Goal: Task Accomplishment & Management: Complete application form

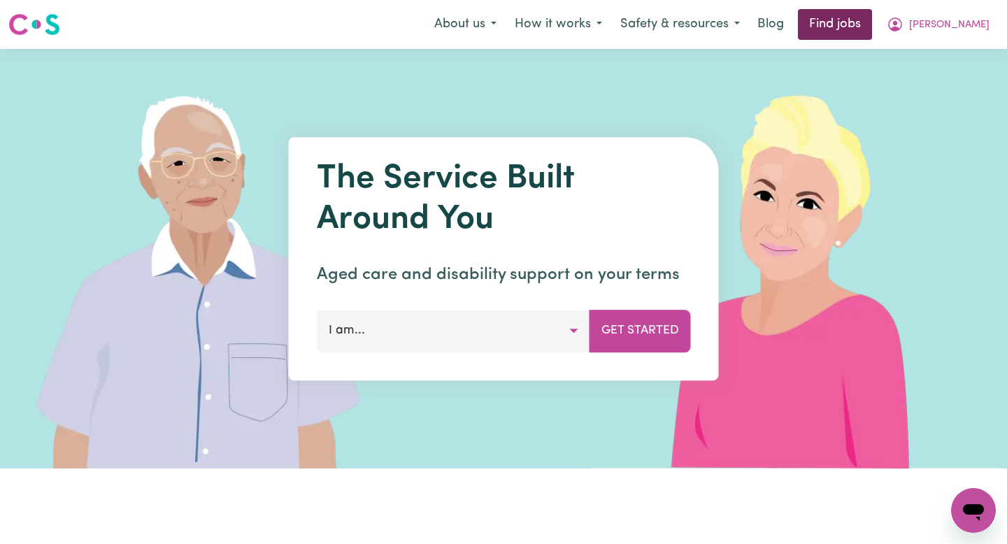
click at [868, 36] on link "Find jobs" at bounding box center [835, 24] width 74 height 31
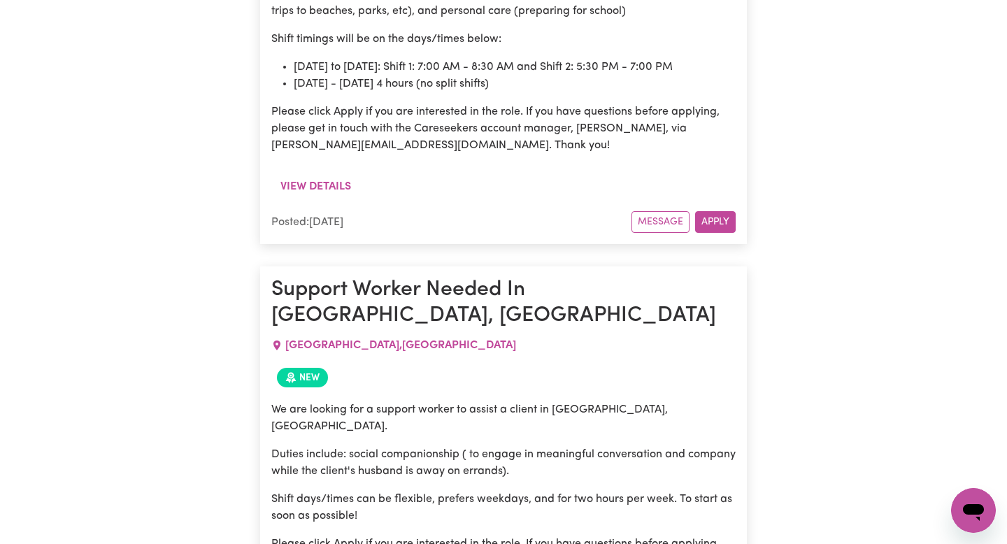
scroll to position [989, 0]
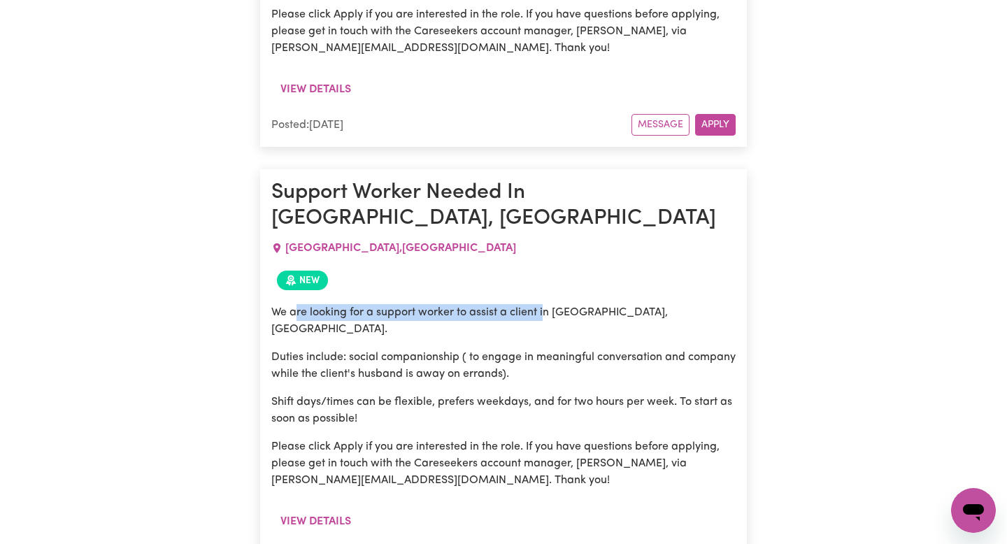
drag, startPoint x: 294, startPoint y: 252, endPoint x: 557, endPoint y: 252, distance: 262.9
click at [557, 304] on p "We are looking for a support worker to assist a client in [GEOGRAPHIC_DATA], [G…" at bounding box center [503, 321] width 464 height 34
drag, startPoint x: 314, startPoint y: 263, endPoint x: 545, endPoint y: 263, distance: 231.4
click at [545, 304] on div "We are looking for a support worker to assist a client in [GEOGRAPHIC_DATA], [G…" at bounding box center [503, 396] width 464 height 185
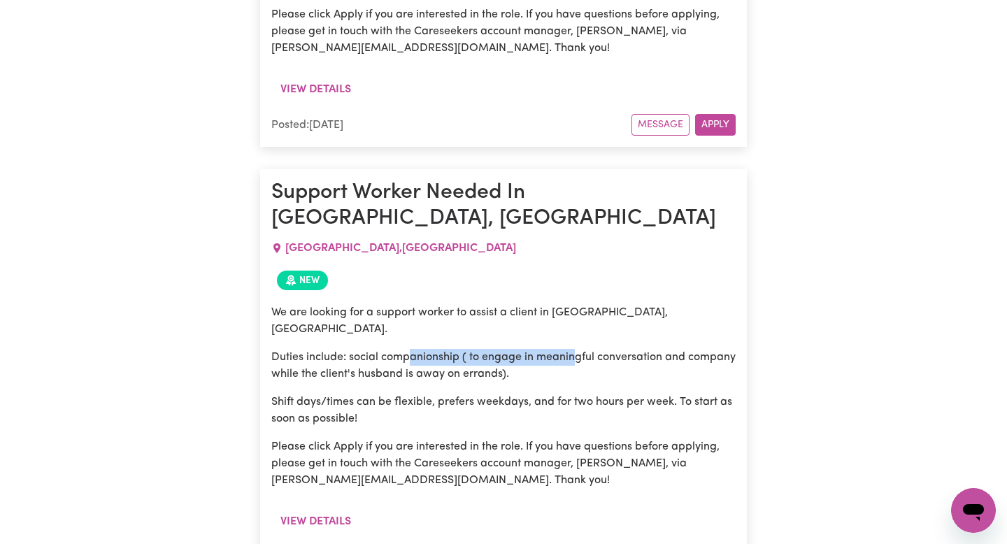
drag, startPoint x: 413, startPoint y: 269, endPoint x: 617, endPoint y: 278, distance: 204.3
click at [622, 349] on p "Duties include: social companionship ( to engage in meaningful conversation and…" at bounding box center [503, 366] width 464 height 34
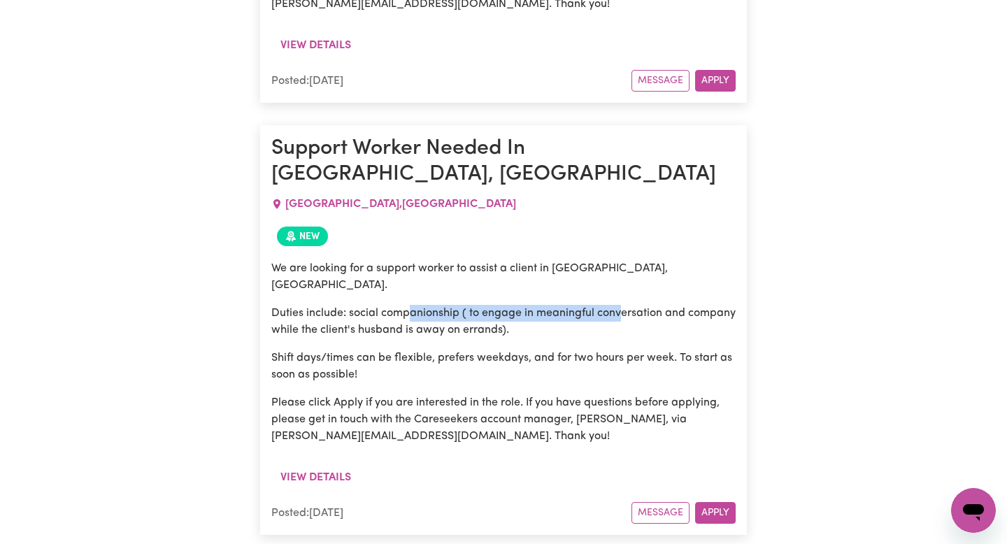
scroll to position [1037, 0]
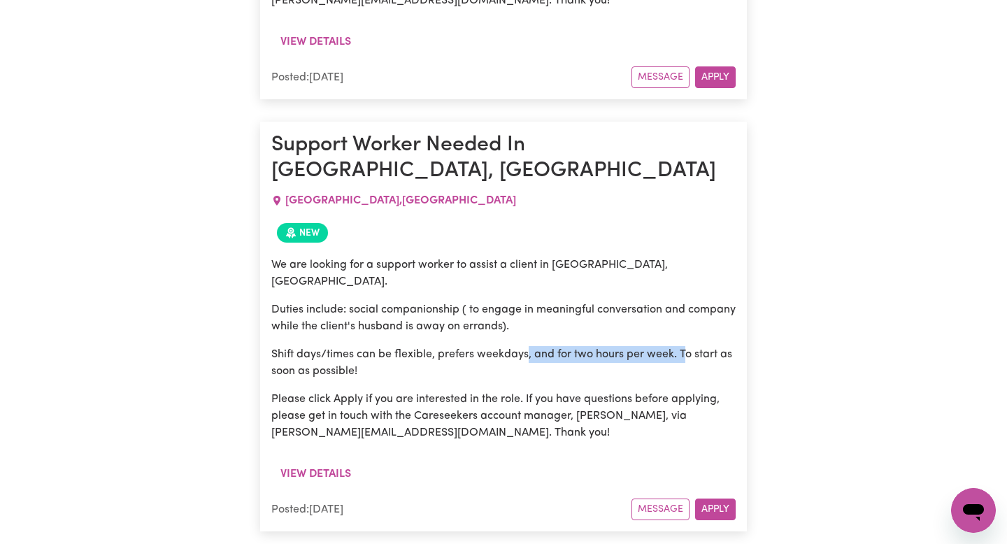
drag, startPoint x: 527, startPoint y: 263, endPoint x: 701, endPoint y: 263, distance: 174.1
click at [701, 346] on p "Shift days/times can be flexible, prefers weekdays, and for two hours per week.…" at bounding box center [503, 363] width 464 height 34
drag, startPoint x: 598, startPoint y: 273, endPoint x: 653, endPoint y: 273, distance: 55.2
click at [626, 346] on p "Shift days/times can be flexible, prefers weekdays, and for two hours per week.…" at bounding box center [503, 363] width 464 height 34
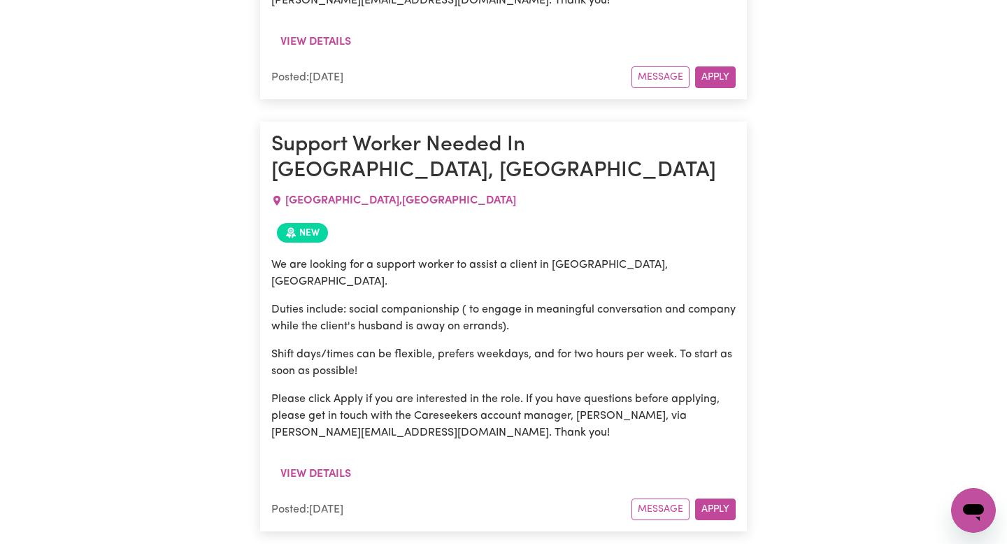
click at [614, 346] on p "Shift days/times can be flexible, prefers weekdays, and for two hours per week.…" at bounding box center [503, 363] width 464 height 34
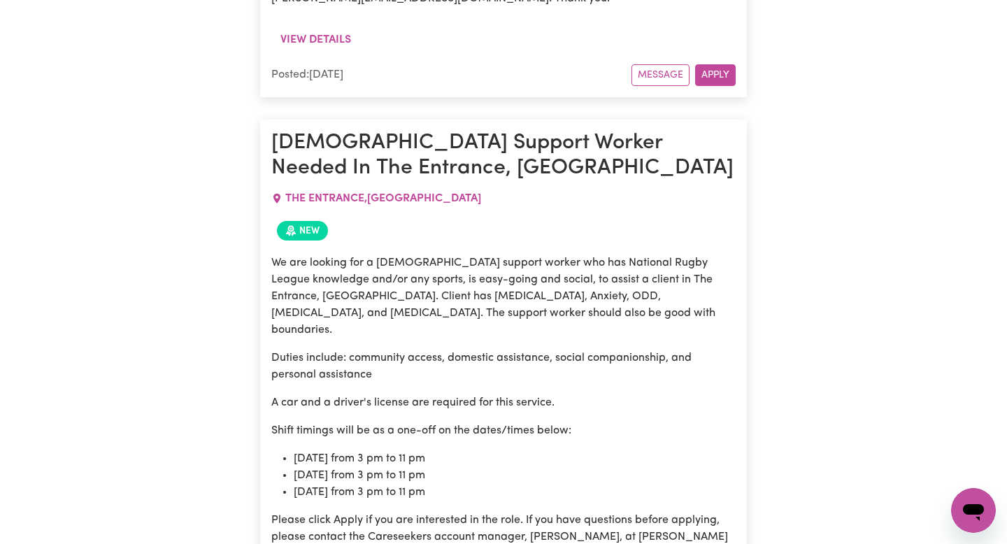
scroll to position [1985, 0]
drag, startPoint x: 290, startPoint y: 157, endPoint x: 603, endPoint y: 157, distance: 312.5
click at [603, 254] on p "We are looking for a [DEMOGRAPHIC_DATA] support worker who has National Rugby L…" at bounding box center [503, 296] width 464 height 84
drag, startPoint x: 516, startPoint y: 157, endPoint x: 677, endPoint y: 157, distance: 160.8
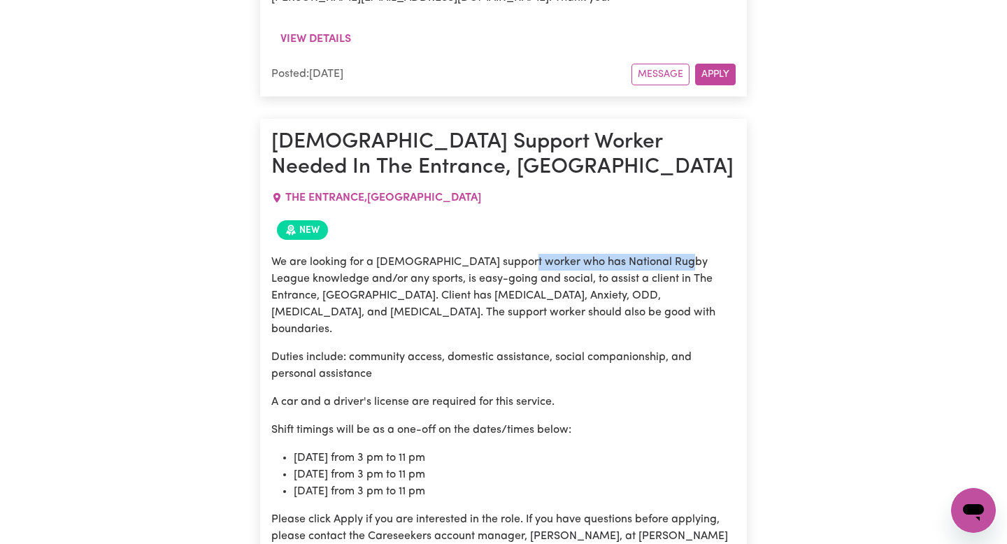
click at [677, 254] on p "We are looking for a [DEMOGRAPHIC_DATA] support worker who has National Rugby L…" at bounding box center [503, 296] width 464 height 84
drag, startPoint x: 379, startPoint y: 154, endPoint x: 577, endPoint y: 154, distance: 197.8
click at [577, 254] on p "We are looking for a [DEMOGRAPHIC_DATA] support worker who has National Rugby L…" at bounding box center [503, 296] width 464 height 84
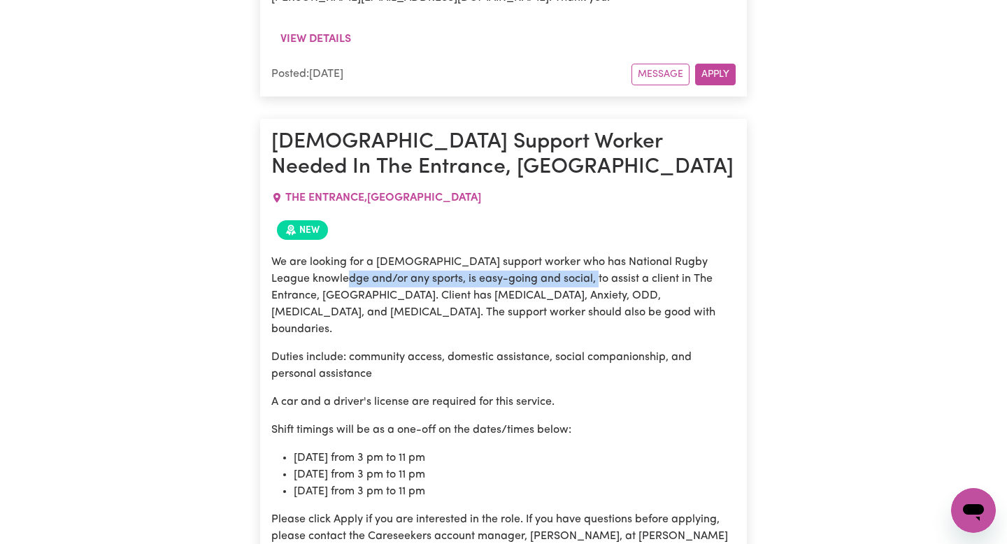
drag, startPoint x: 348, startPoint y: 168, endPoint x: 572, endPoint y: 168, distance: 223.7
click at [572, 254] on p "We are looking for a [DEMOGRAPHIC_DATA] support worker who has National Rugby L…" at bounding box center [503, 296] width 464 height 84
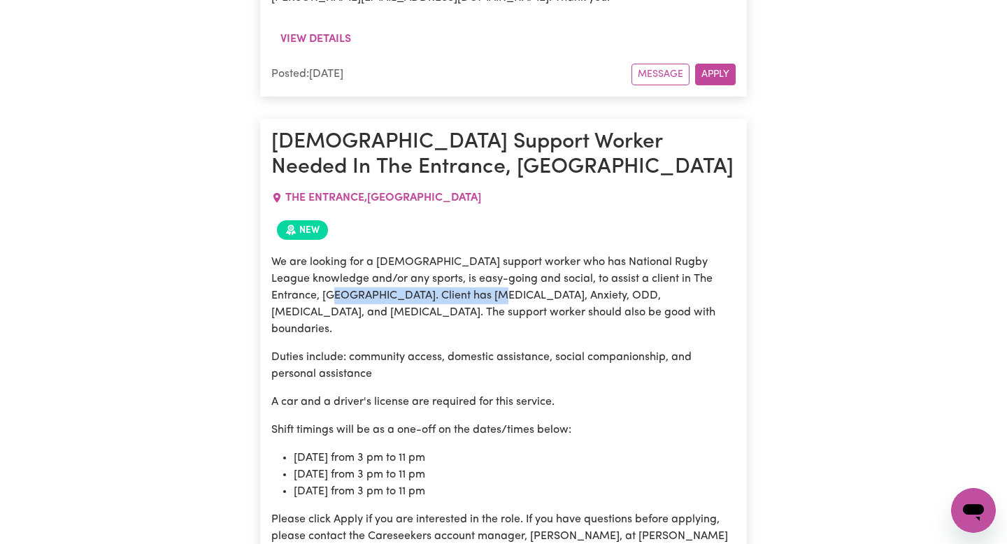
drag, startPoint x: 294, startPoint y: 180, endPoint x: 515, endPoint y: 180, distance: 220.2
click at [514, 254] on p "We are looking for a [DEMOGRAPHIC_DATA] support worker who has National Rugby L…" at bounding box center [503, 296] width 464 height 84
click at [515, 254] on p "We are looking for a [DEMOGRAPHIC_DATA] support worker who has National Rugby L…" at bounding box center [503, 296] width 464 height 84
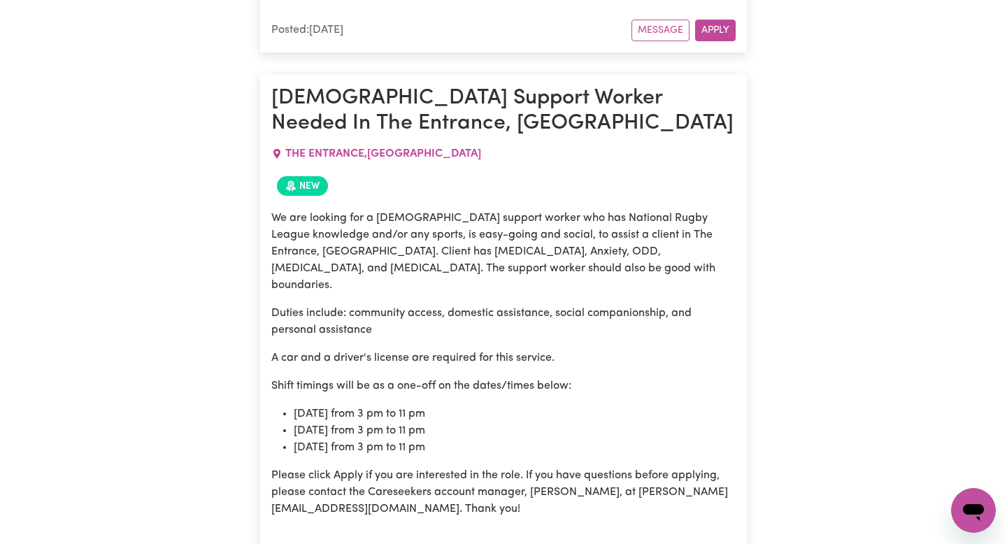
scroll to position [2028, 0]
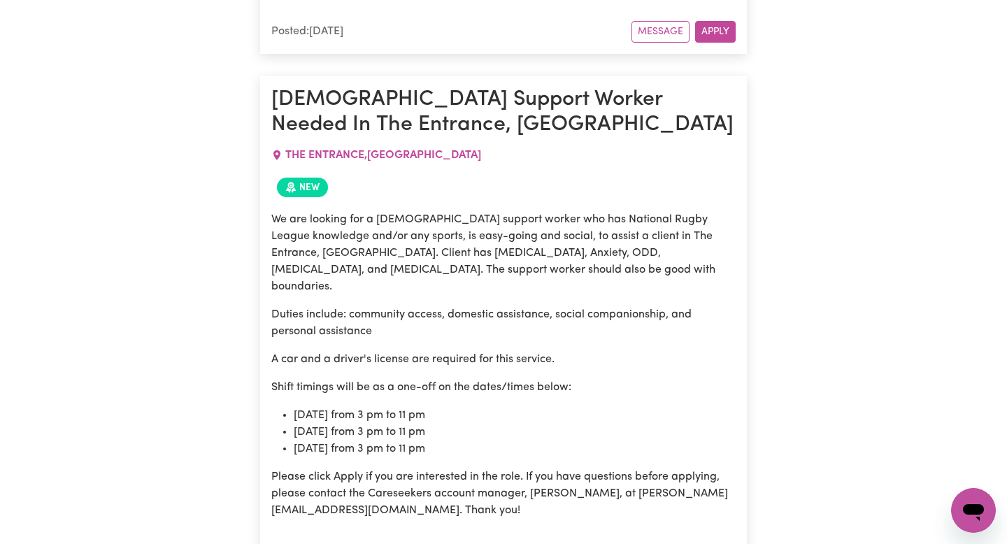
drag, startPoint x: 289, startPoint y: 301, endPoint x: 588, endPoint y: 301, distance: 298.5
click at [588, 407] on ul "[DATE] from 3 pm to 11 pm [DATE] from 3 pm to 11 pm [DATE] from 3 pm to 11 pm" at bounding box center [503, 432] width 464 height 50
click at [588, 424] on li "[DATE] from 3 pm to 11 pm" at bounding box center [515, 432] width 442 height 17
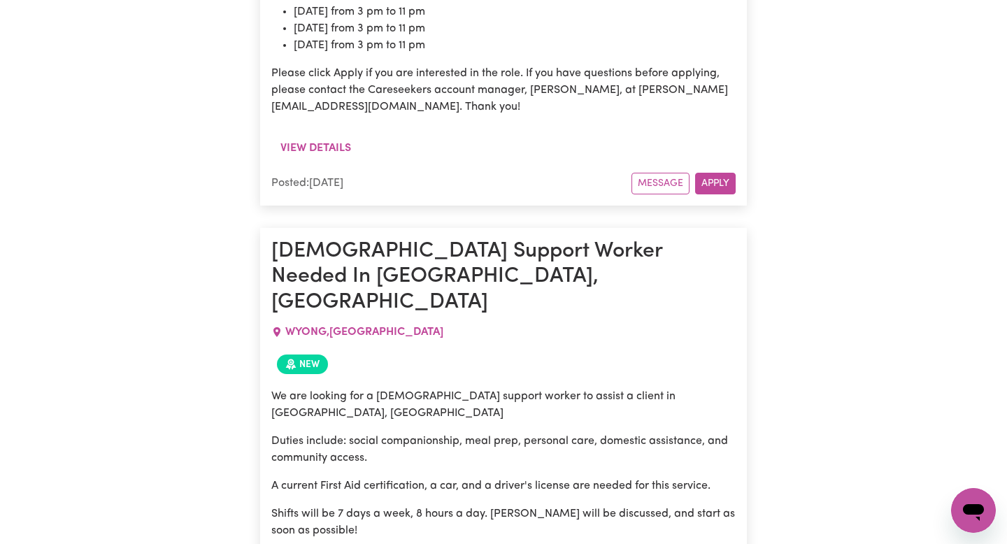
scroll to position [2436, 0]
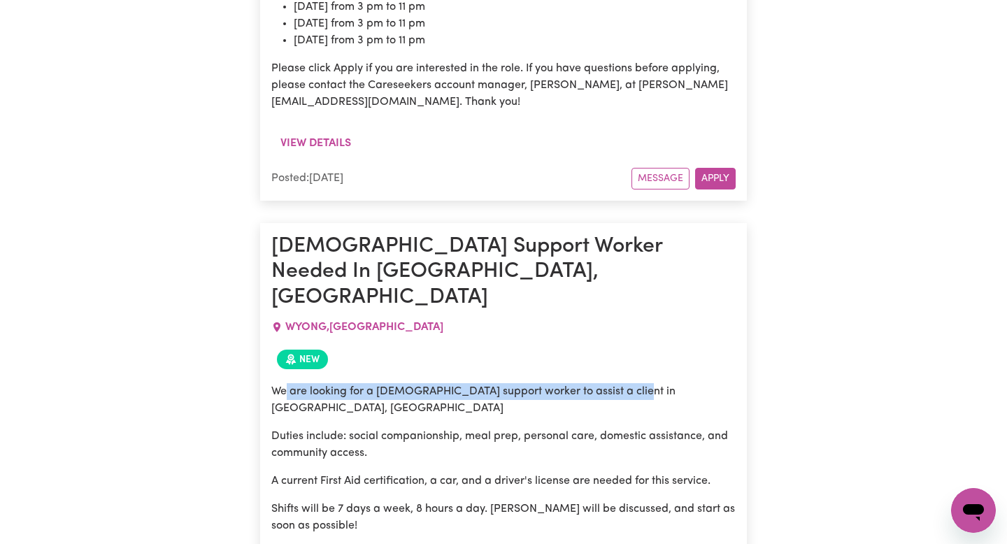
drag, startPoint x: 287, startPoint y: 214, endPoint x: 692, endPoint y: 223, distance: 405.6
click at [692, 383] on div "We are looking for a [DEMOGRAPHIC_DATA] support worker to assist a client in [G…" at bounding box center [503, 489] width 464 height 213
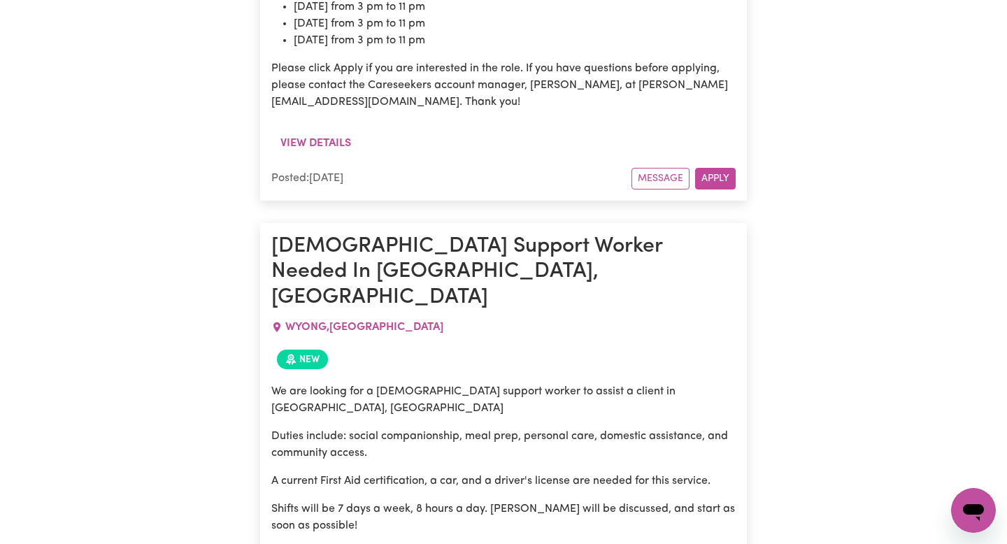
drag, startPoint x: 300, startPoint y: 231, endPoint x: 558, endPoint y: 231, distance: 258.0
click at [556, 383] on div "We are looking for a [DEMOGRAPHIC_DATA] support worker to assist a client in [G…" at bounding box center [503, 489] width 464 height 213
drag, startPoint x: 421, startPoint y: 245, endPoint x: 552, endPoint y: 245, distance: 130.7
click at [552, 428] on p "Duties include: social companionship, meal prep, personal care, domestic assist…" at bounding box center [503, 445] width 464 height 34
drag, startPoint x: 331, startPoint y: 311, endPoint x: 518, endPoint y: 311, distance: 186.7
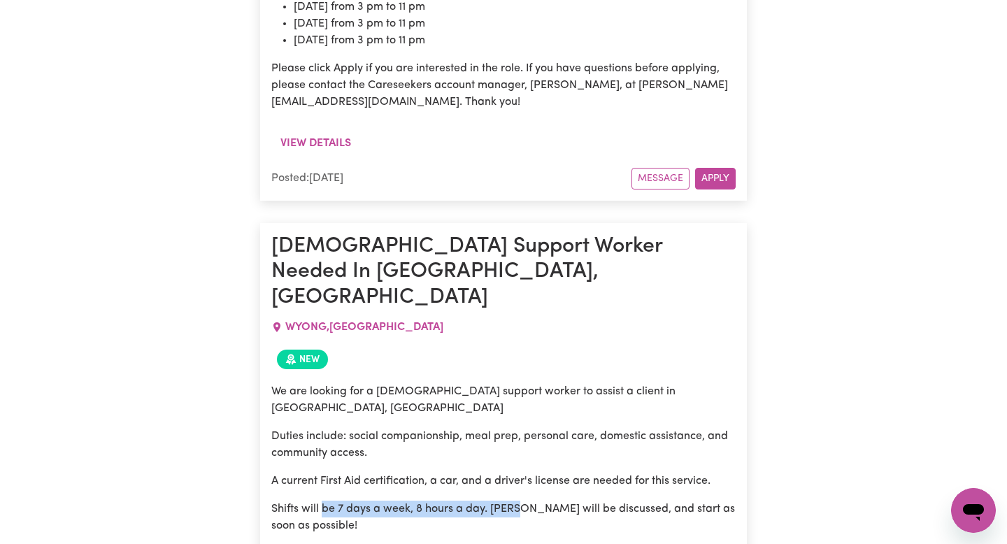
click at [518, 501] on p "Shifts will be 7 days a week, 8 hours a day. [PERSON_NAME] will be discussed, a…" at bounding box center [503, 518] width 464 height 34
drag, startPoint x: 387, startPoint y: 314, endPoint x: 621, endPoint y: 314, distance: 234.2
click at [621, 501] on p "Shifts will be 7 days a week, 8 hours a day. [PERSON_NAME] will be discussed, a…" at bounding box center [503, 518] width 464 height 34
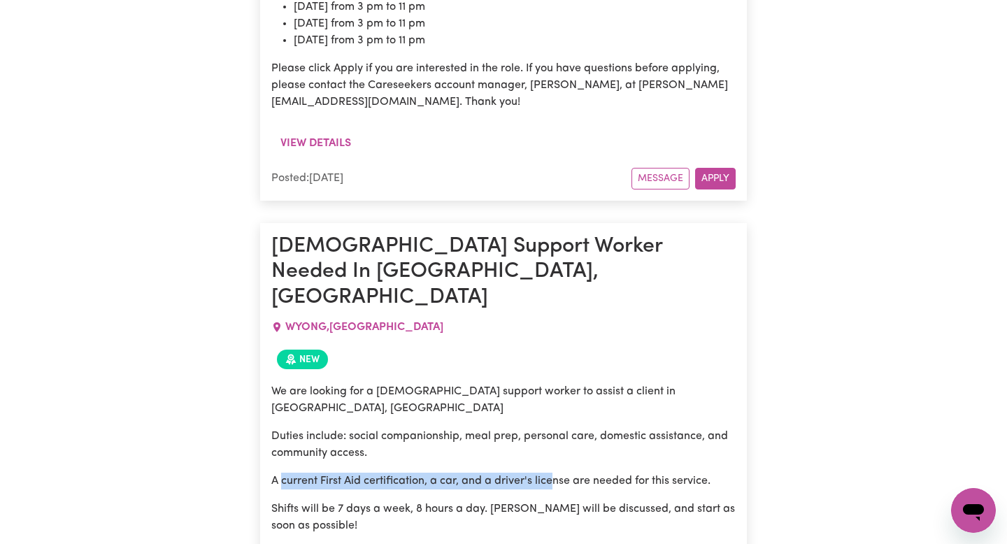
drag, startPoint x: 335, startPoint y: 284, endPoint x: 591, endPoint y: 284, distance: 255.9
click at [591, 473] on p "A current First Aid certification, a car, and a driver's license are needed for…" at bounding box center [503, 481] width 464 height 17
drag, startPoint x: 462, startPoint y: 233, endPoint x: 687, endPoint y: 234, distance: 225.1
click at [684, 428] on p "Duties include: social companionship, meal prep, personal care, domestic assist…" at bounding box center [503, 445] width 464 height 34
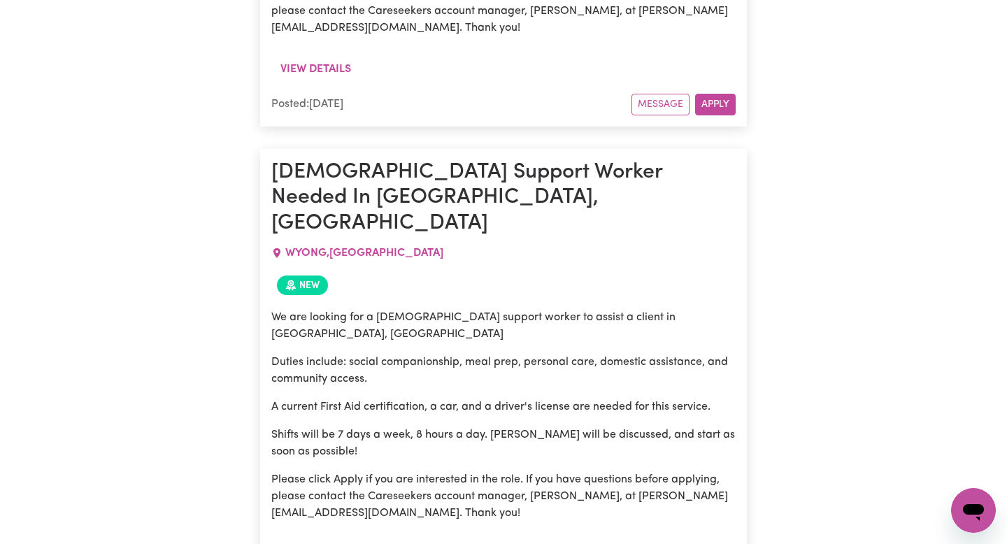
scroll to position [2529, 0]
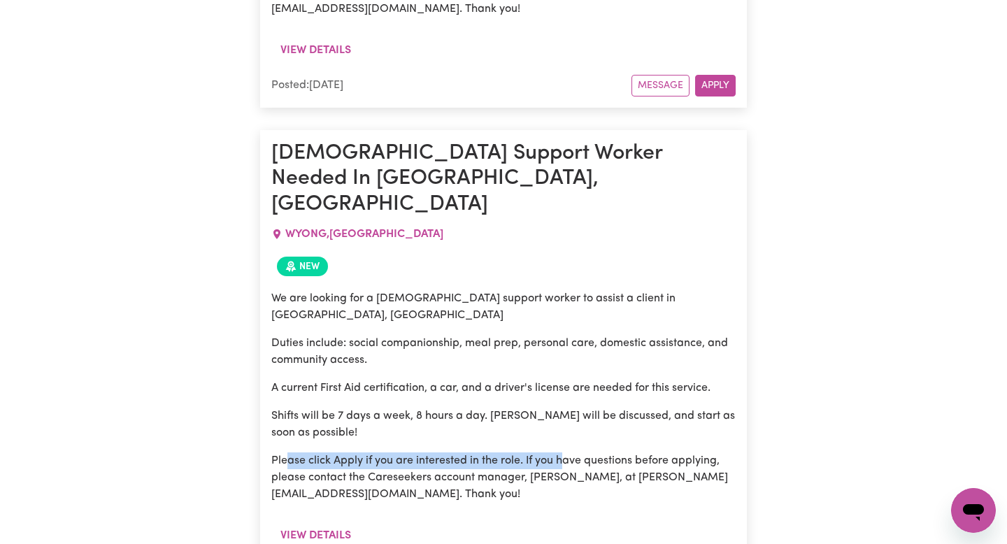
drag, startPoint x: 288, startPoint y: 268, endPoint x: 575, endPoint y: 268, distance: 286.6
click at [573, 452] on p "Please click Apply if you are interested in the role. If you have questions bef…" at bounding box center [503, 477] width 464 height 50
click at [575, 452] on p "Please click Apply if you are interested in the role. If you have questions bef…" at bounding box center [503, 477] width 464 height 50
drag, startPoint x: 511, startPoint y: 267, endPoint x: 669, endPoint y: 267, distance: 158.0
click at [669, 452] on p "Please click Apply if you are interested in the role. If you have questions bef…" at bounding box center [503, 477] width 464 height 50
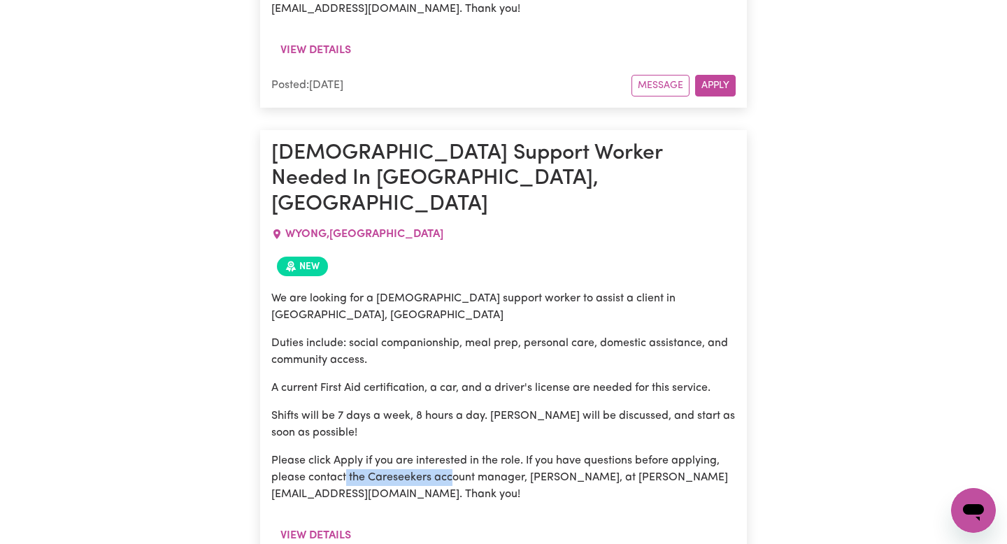
drag, startPoint x: 344, startPoint y: 282, endPoint x: 520, endPoint y: 282, distance: 176.2
click at [519, 452] on p "Please click Apply if you are interested in the role. If you have questions bef…" at bounding box center [503, 477] width 464 height 50
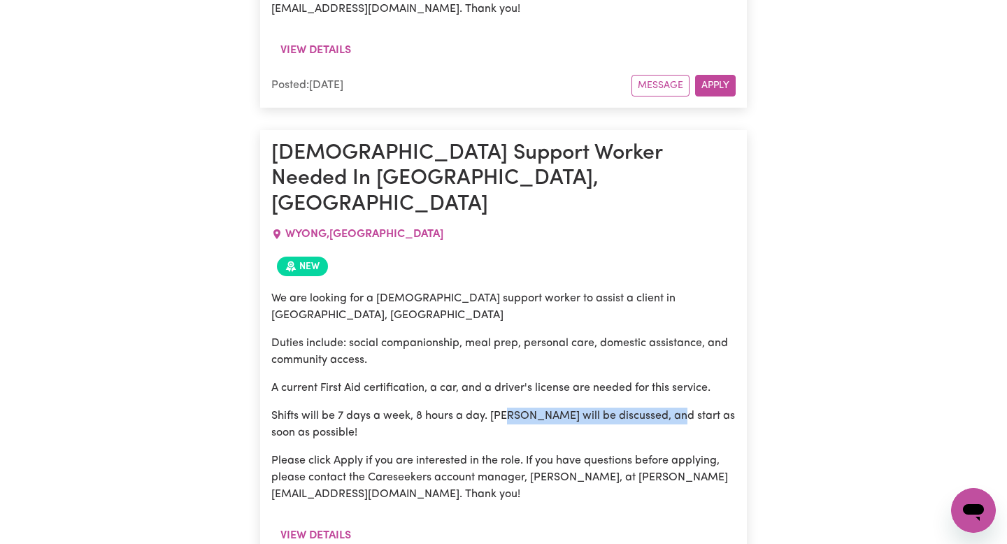
drag, startPoint x: 525, startPoint y: 213, endPoint x: 670, endPoint y: 213, distance: 144.7
click at [669, 408] on p "Shifts will be 7 days a week, 8 hours a day. [PERSON_NAME] will be discussed, a…" at bounding box center [503, 425] width 464 height 34
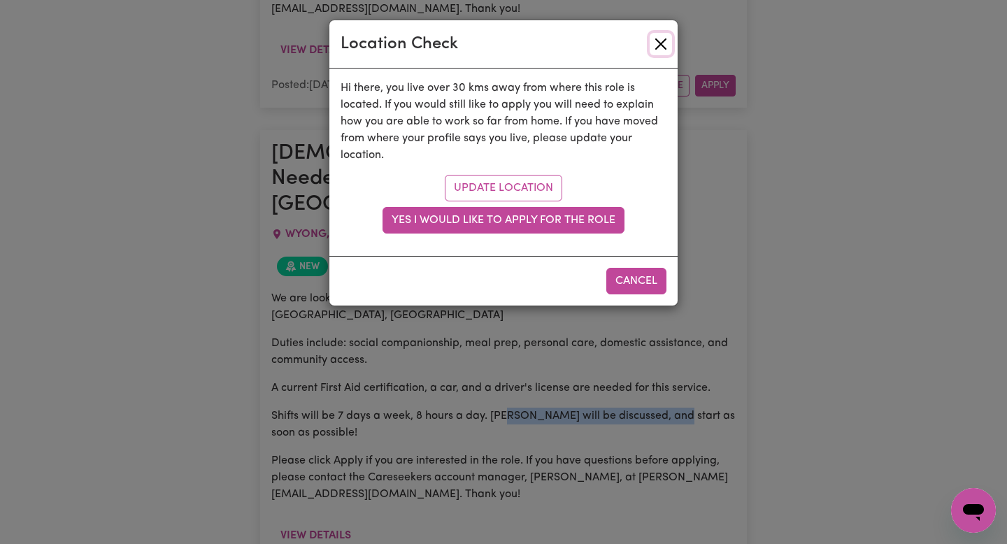
click at [658, 46] on button "Close" at bounding box center [660, 44] width 22 height 22
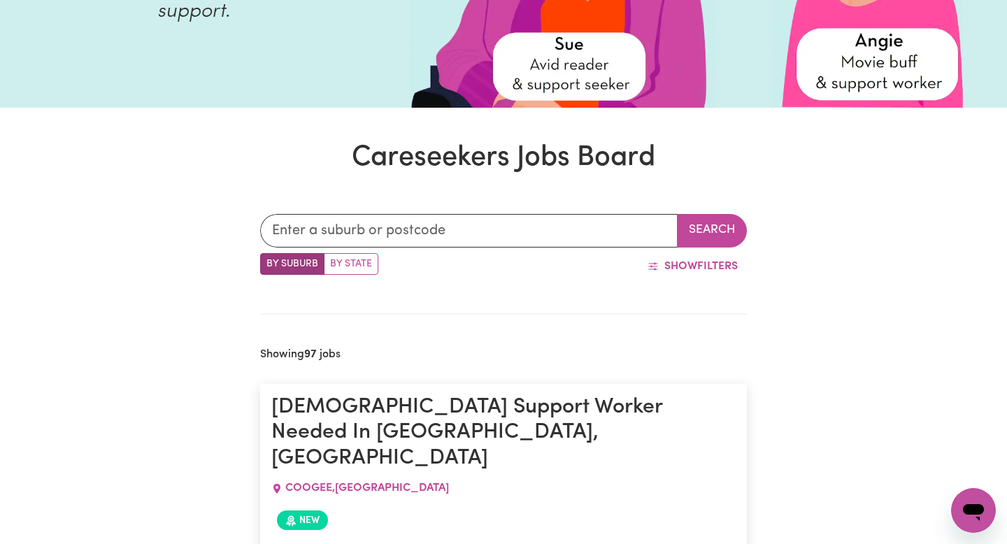
scroll to position [274, 0]
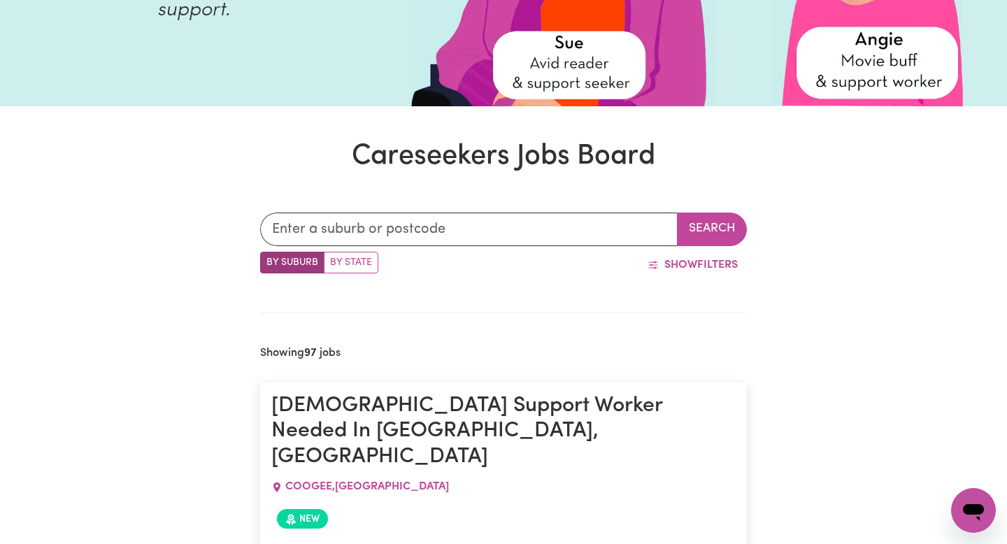
click at [358, 266] on label "By State" at bounding box center [351, 263] width 55 height 22
click at [269, 261] on input "By State" at bounding box center [264, 256] width 9 height 9
radio input "true"
click at [306, 266] on label "By Suburb" at bounding box center [292, 263] width 64 height 22
click at [269, 261] on input "By Suburb" at bounding box center [264, 256] width 9 height 9
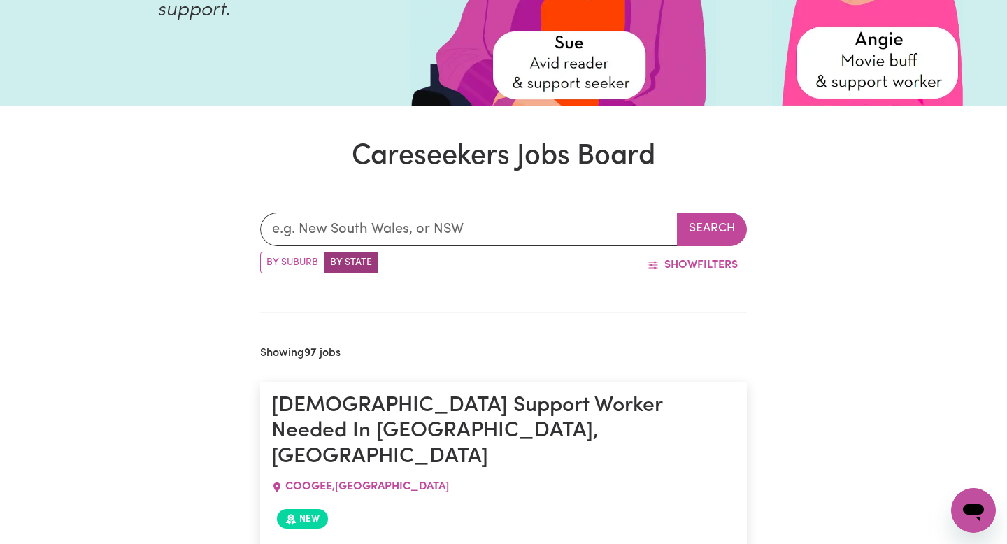
radio input "true"
click at [664, 266] on span "Show" at bounding box center [680, 264] width 33 height 11
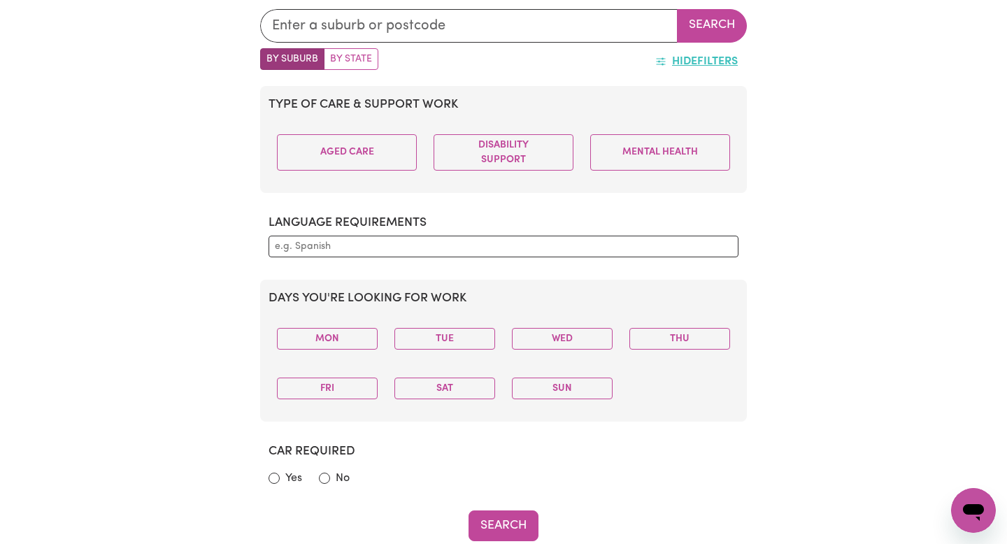
scroll to position [438, 0]
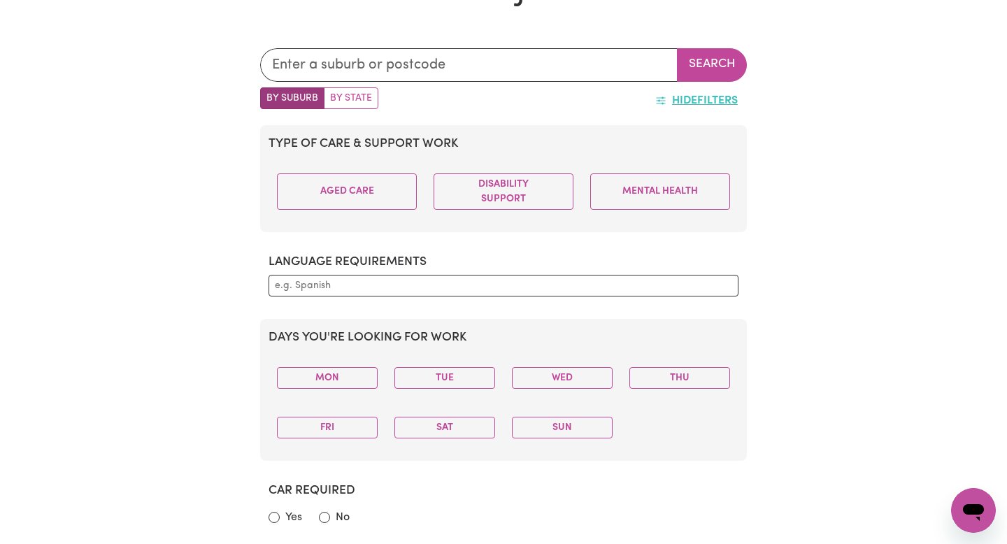
click at [680, 102] on span "Hide" at bounding box center [684, 100] width 25 height 11
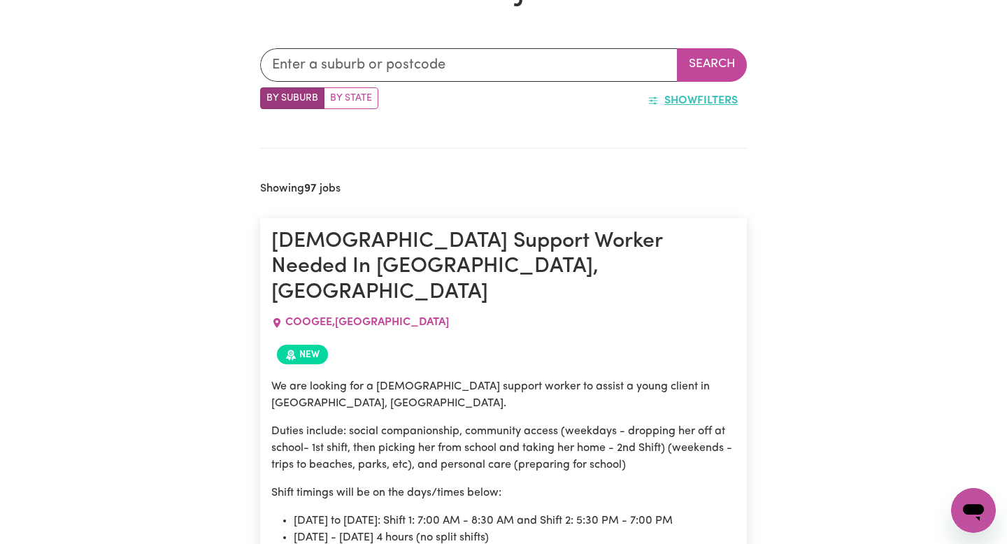
click at [680, 102] on span "Show" at bounding box center [680, 100] width 33 height 11
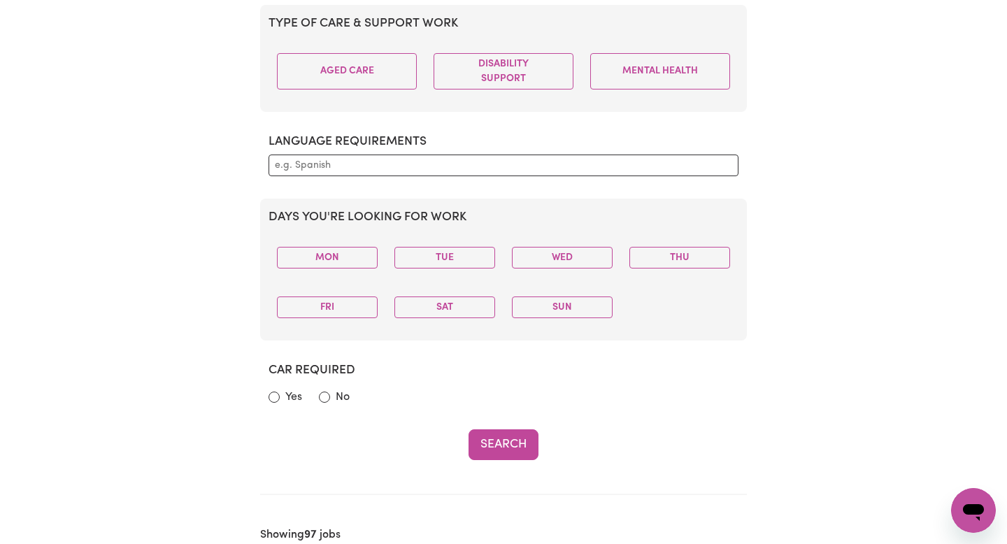
scroll to position [554, 0]
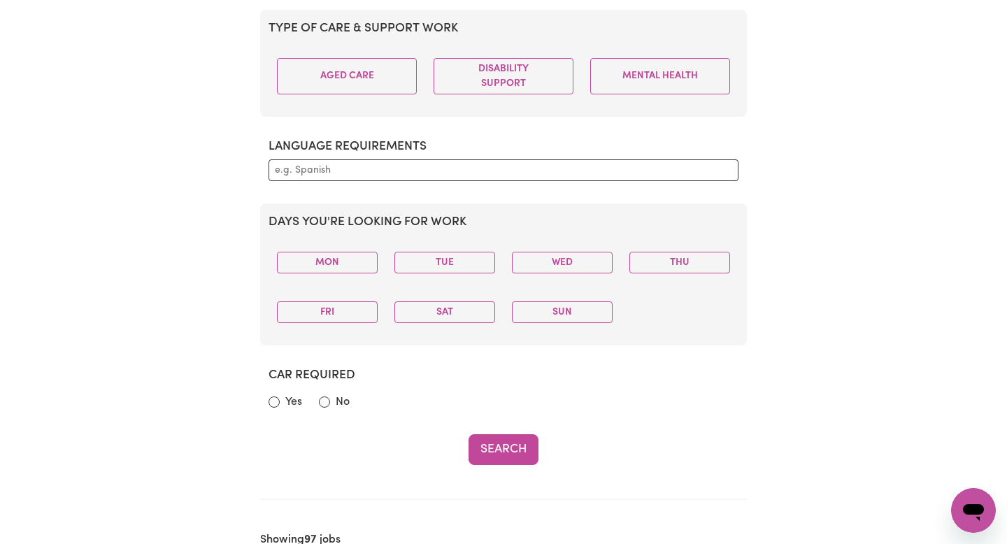
click at [345, 246] on div "Mon" at bounding box center [326, 262] width 117 height 44
click at [345, 266] on button "Mon" at bounding box center [327, 263] width 101 height 22
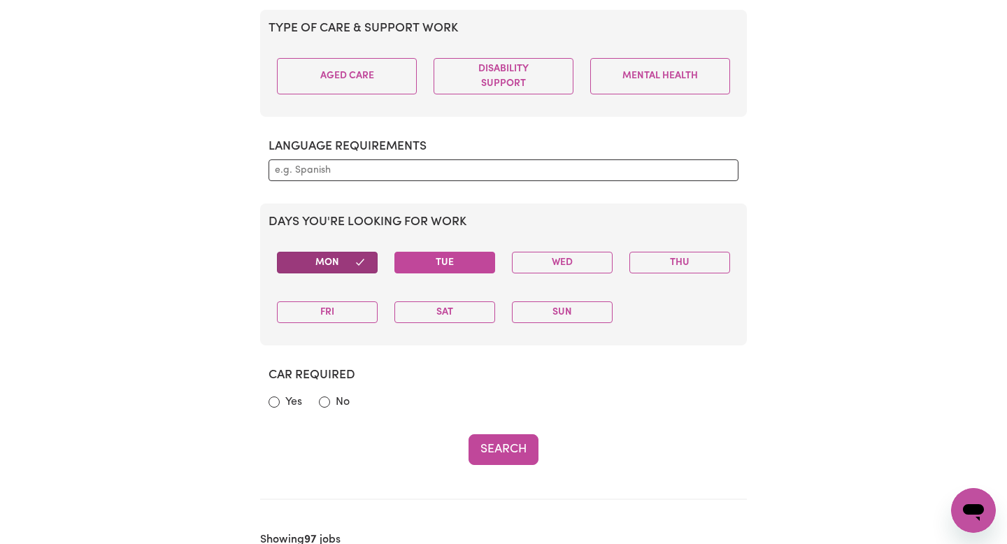
click at [417, 265] on button "Tue" at bounding box center [444, 263] width 101 height 22
click at [496, 266] on div "Tue" at bounding box center [444, 262] width 117 height 44
click at [467, 262] on button "Tue" at bounding box center [444, 263] width 101 height 22
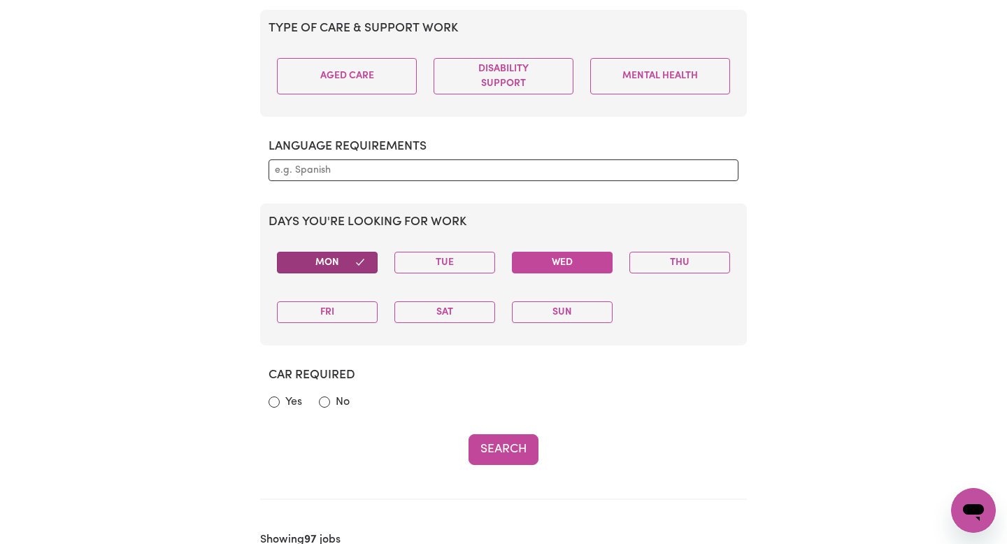
click at [533, 263] on button "Wed" at bounding box center [562, 263] width 101 height 22
click at [324, 317] on button "Fri" at bounding box center [327, 312] width 101 height 22
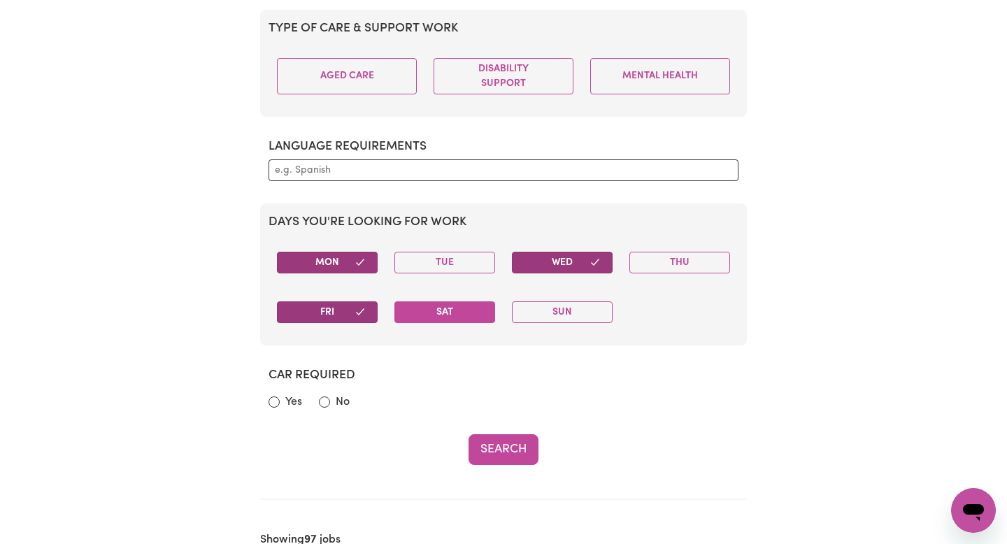
click at [440, 313] on button "Sat" at bounding box center [444, 312] width 101 height 22
click at [537, 308] on button "Sun" at bounding box center [562, 312] width 101 height 22
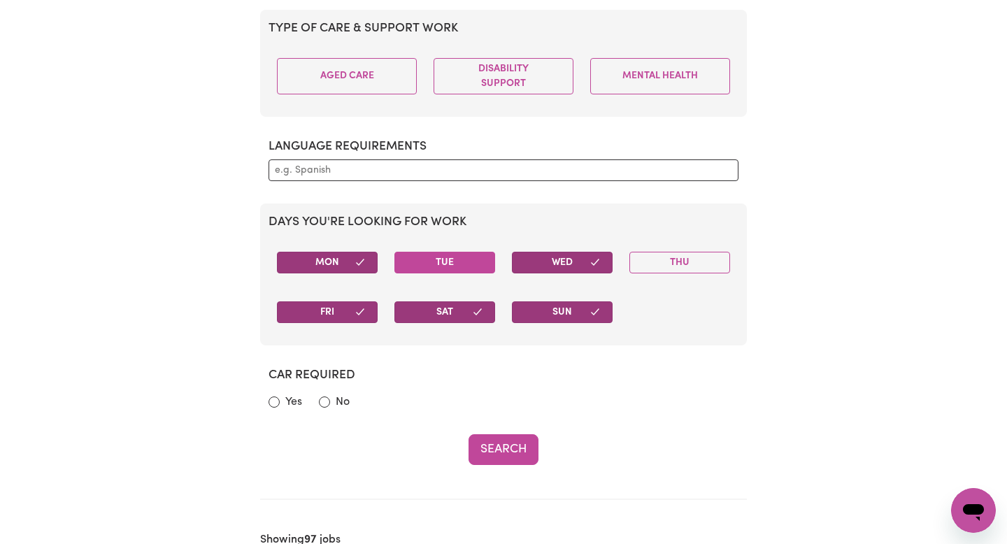
click at [459, 262] on button "Tue" at bounding box center [444, 263] width 101 height 22
click at [453, 264] on button "Tue" at bounding box center [444, 263] width 101 height 22
click at [494, 451] on button "Search" at bounding box center [503, 449] width 70 height 31
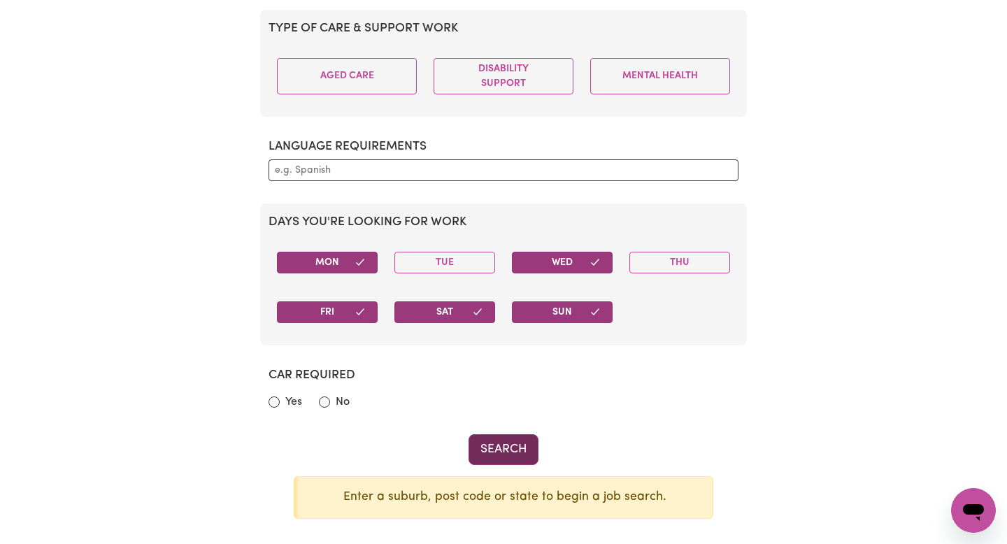
click at [494, 451] on button "Search" at bounding box center [503, 449] width 70 height 31
click at [414, 186] on section "Language requirements" at bounding box center [503, 160] width 487 height 64
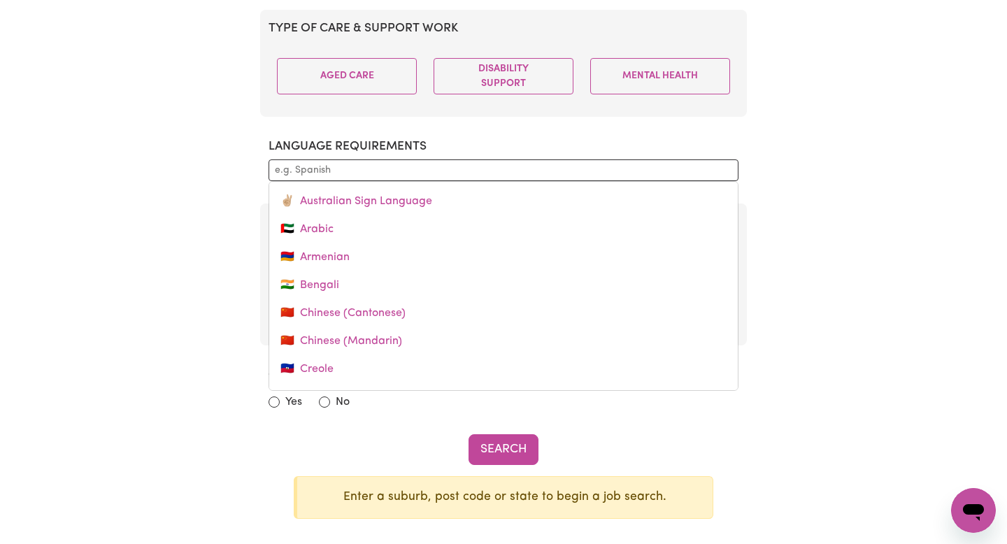
click at [408, 179] on div at bounding box center [503, 170] width 470 height 22
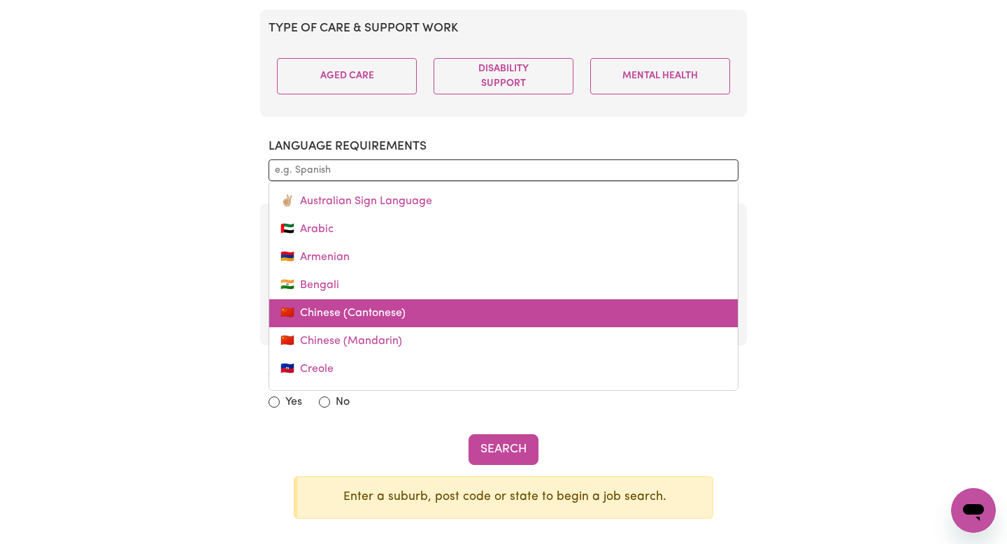
scroll to position [396, 0]
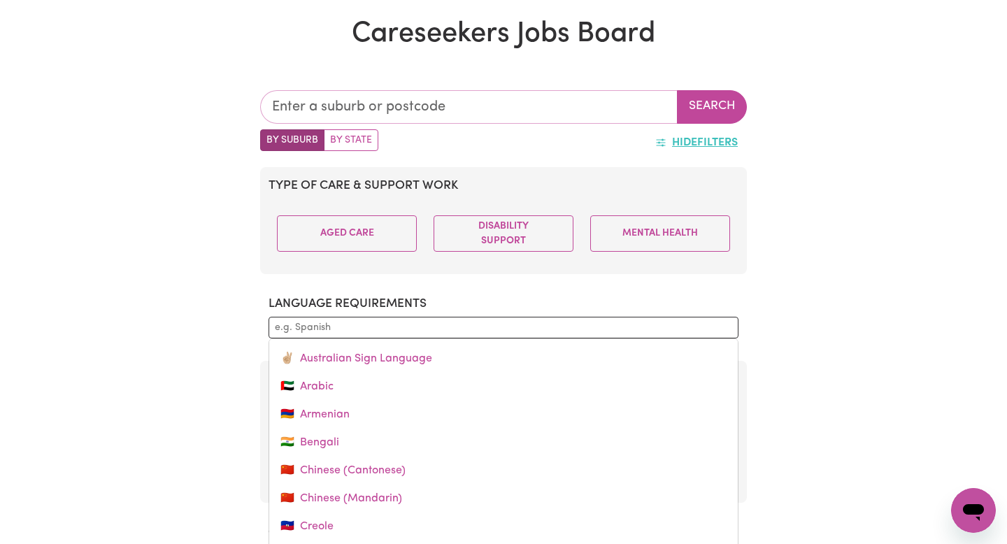
click at [433, 120] on input "text" at bounding box center [468, 107] width 417 height 34
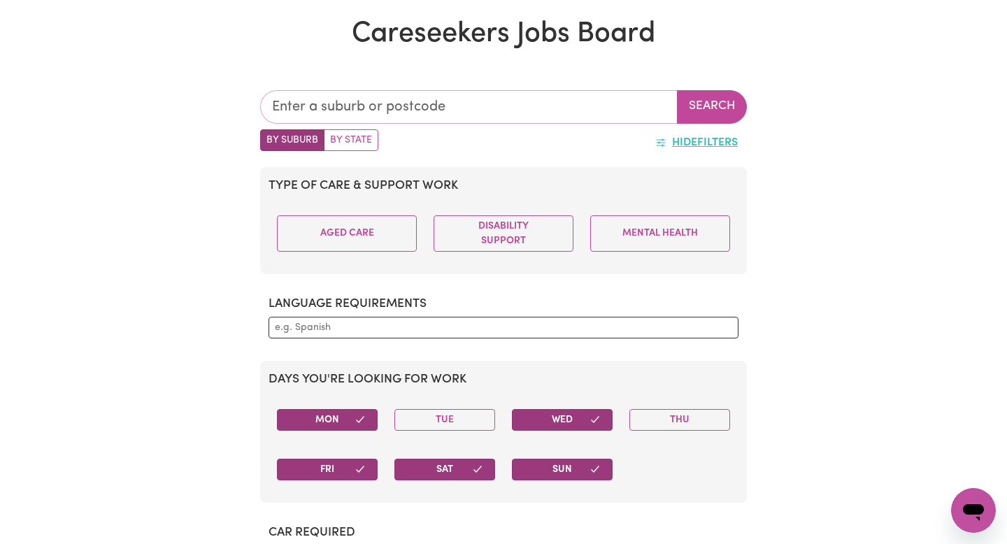
click at [426, 101] on input "text" at bounding box center [468, 107] width 417 height 34
type input "2048"
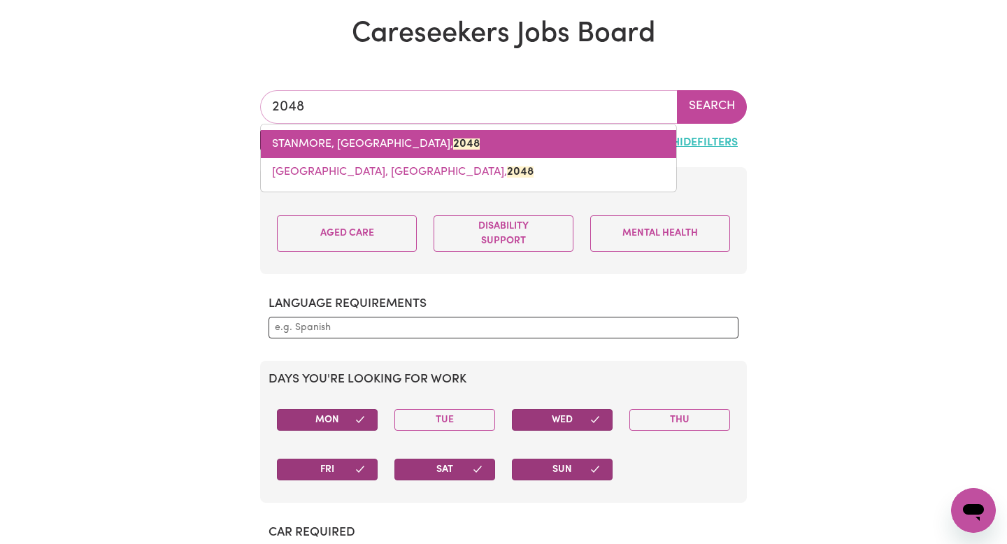
click at [525, 139] on link "STANMORE, [GEOGRAPHIC_DATA], 2048" at bounding box center [468, 144] width 415 height 28
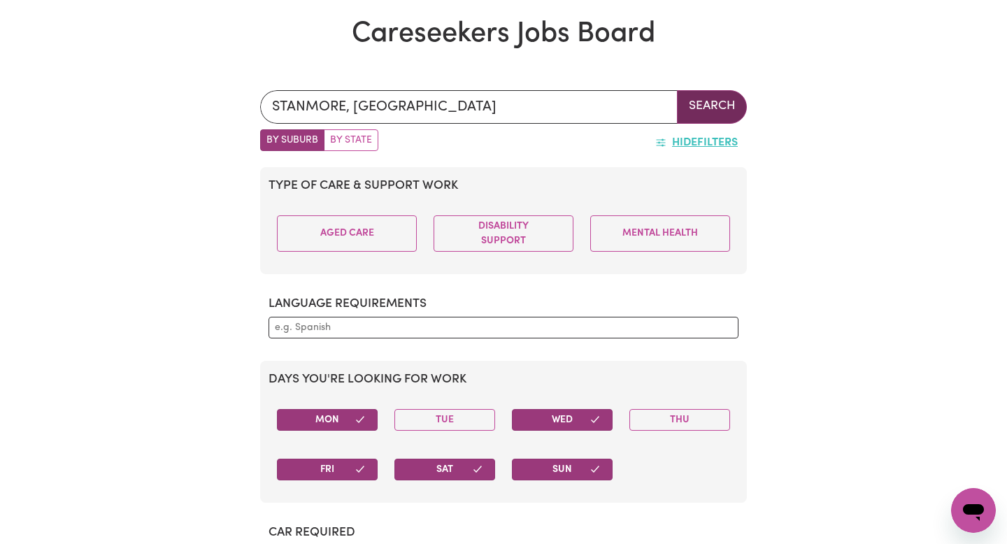
click at [705, 119] on button "Search" at bounding box center [712, 107] width 70 height 34
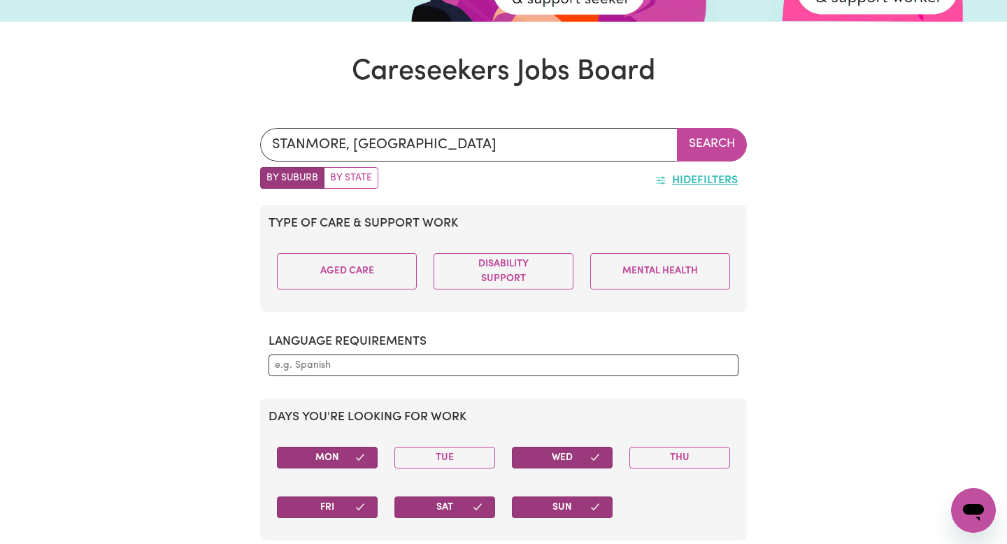
scroll to position [46, 0]
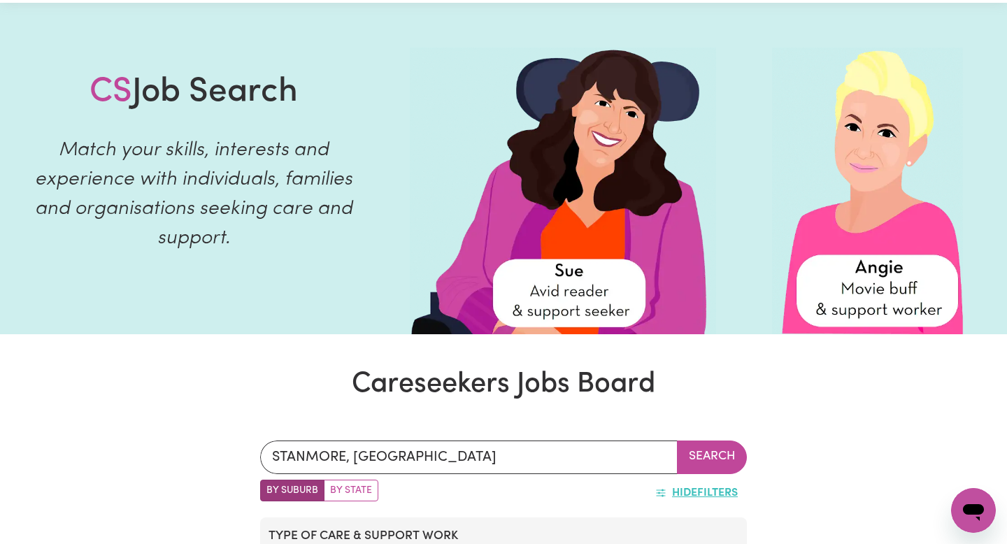
click at [688, 480] on button "Hide Filters" at bounding box center [696, 493] width 101 height 27
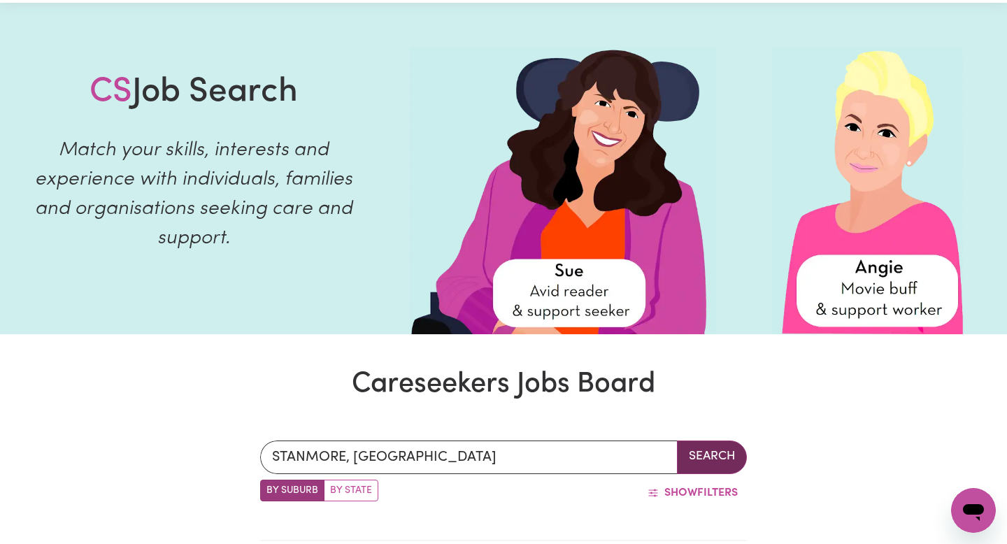
click at [721, 454] on button "Search" at bounding box center [712, 457] width 70 height 34
click at [720, 445] on button "Search" at bounding box center [712, 457] width 70 height 34
click at [720, 445] on div "[GEOGRAPHIC_DATA], [GEOGRAPHIC_DATA] Search" at bounding box center [503, 457] width 487 height 34
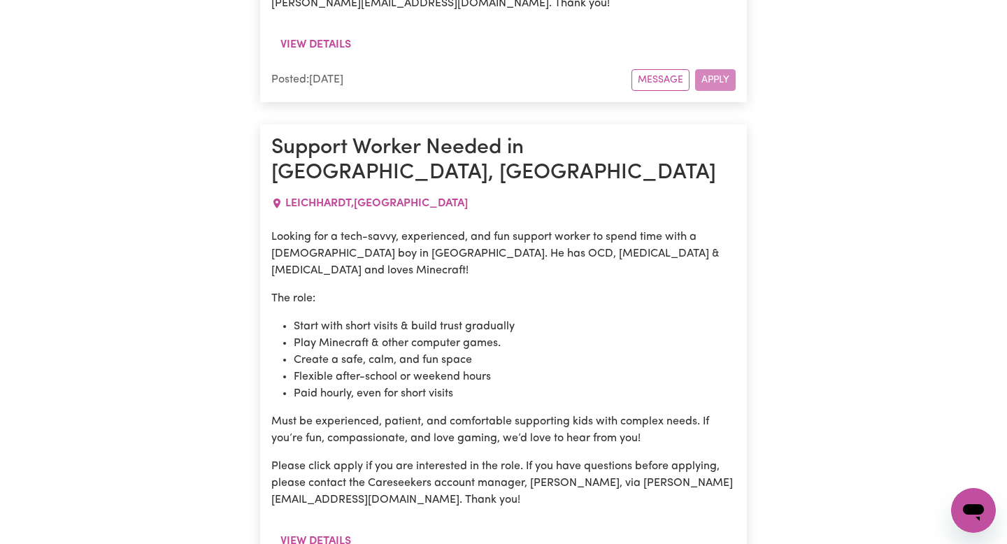
scroll to position [975, 0]
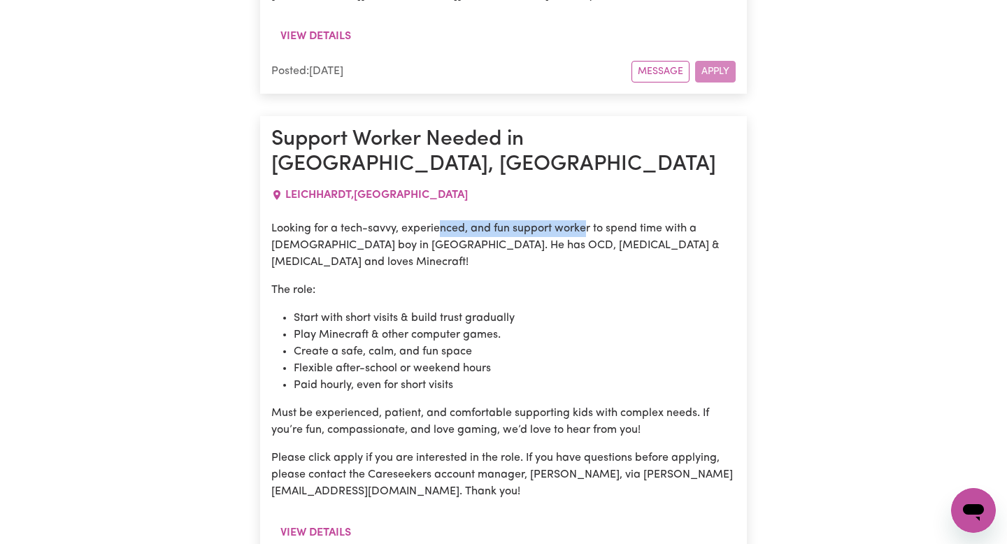
drag, startPoint x: 439, startPoint y: 165, endPoint x: 585, endPoint y: 165, distance: 146.1
click at [585, 220] on p "Looking for a tech-savvy, experienced, and fun support worker to spend time wit…" at bounding box center [503, 245] width 464 height 50
drag, startPoint x: 322, startPoint y: 175, endPoint x: 502, endPoint y: 175, distance: 179.7
click at [502, 220] on p "Looking for a tech-savvy, experienced, and fun support worker to spend time wit…" at bounding box center [503, 245] width 464 height 50
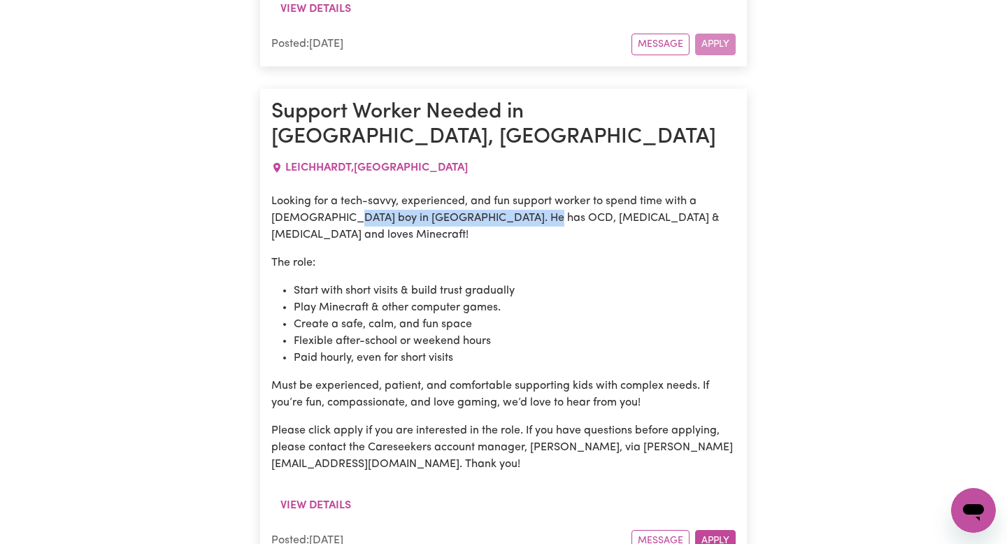
scroll to position [1003, 0]
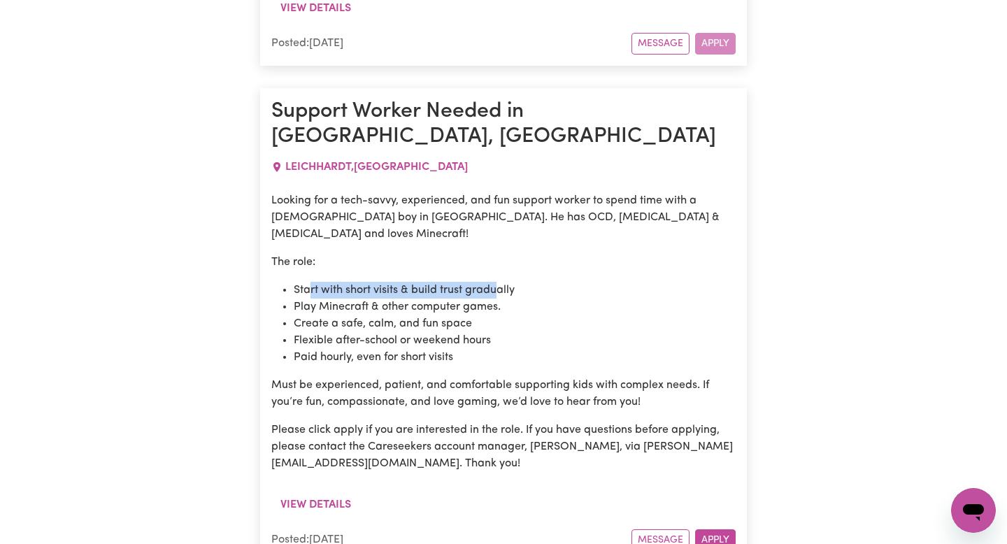
drag, startPoint x: 308, startPoint y: 208, endPoint x: 497, endPoint y: 207, distance: 188.8
click at [497, 282] on li "Start with short visits & build trust gradually" at bounding box center [515, 290] width 442 height 17
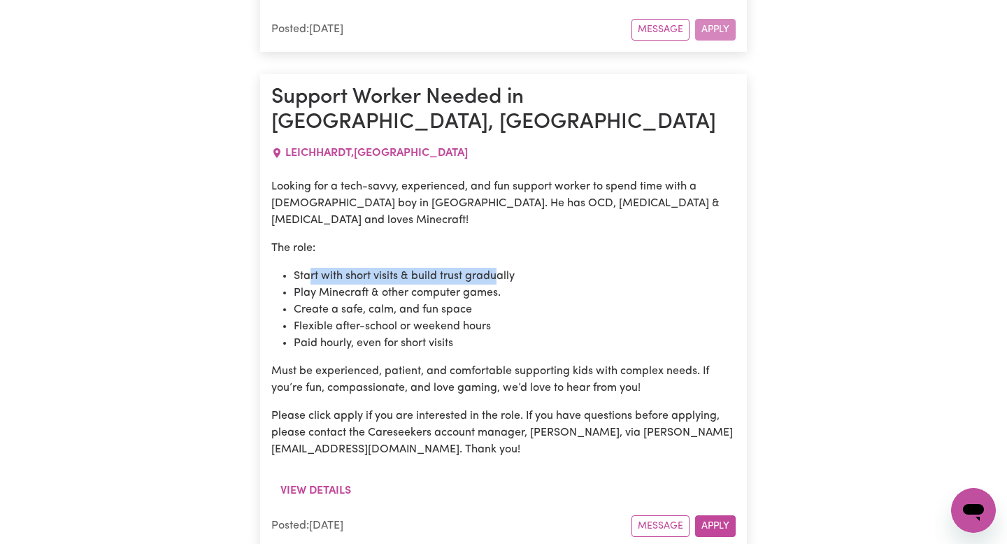
scroll to position [1032, 0]
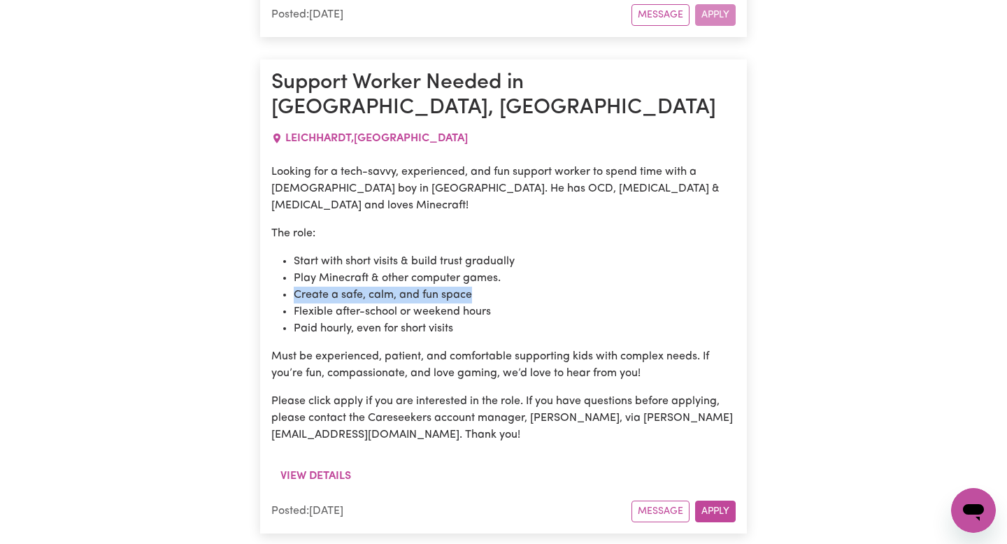
drag, startPoint x: 293, startPoint y: 205, endPoint x: 562, endPoint y: 205, distance: 269.1
click at [562, 253] on ul "Start with short visits & build trust gradually Play Minecraft & other computer…" at bounding box center [503, 295] width 464 height 84
drag, startPoint x: 281, startPoint y: 240, endPoint x: 491, endPoint y: 232, distance: 209.9
click at [491, 253] on ul "Start with short visits & build trust gradually Play Minecraft & other computer…" at bounding box center [503, 295] width 464 height 84
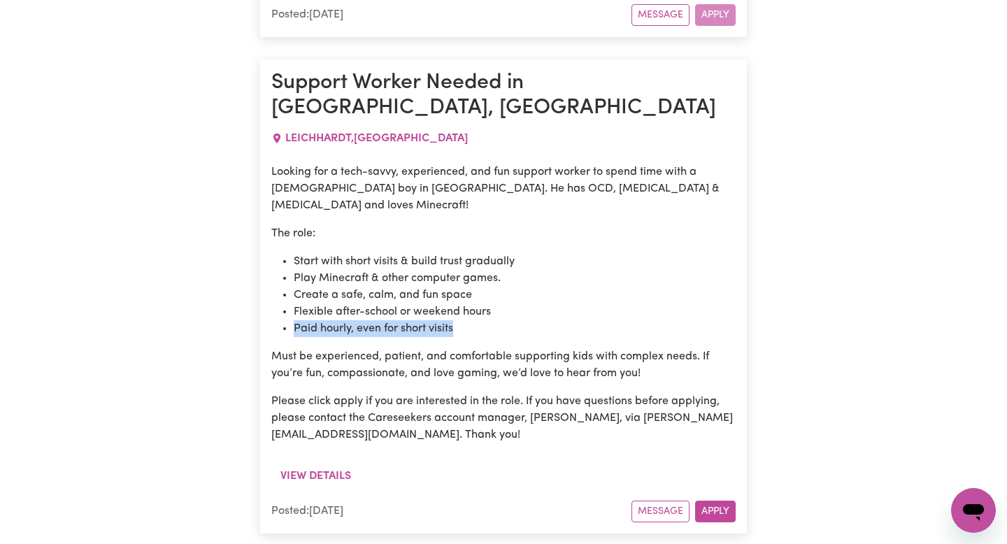
drag, startPoint x: 292, startPoint y: 236, endPoint x: 487, endPoint y: 236, distance: 195.0
click at [487, 253] on ul "Start with short visits & build trust gradually Play Minecraft & other computer…" at bounding box center [503, 295] width 464 height 84
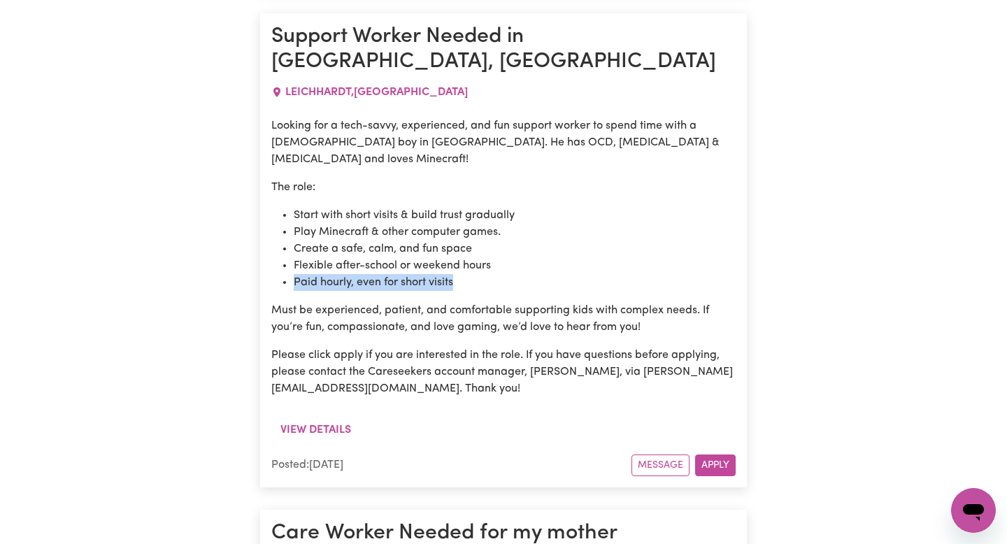
scroll to position [1079, 0]
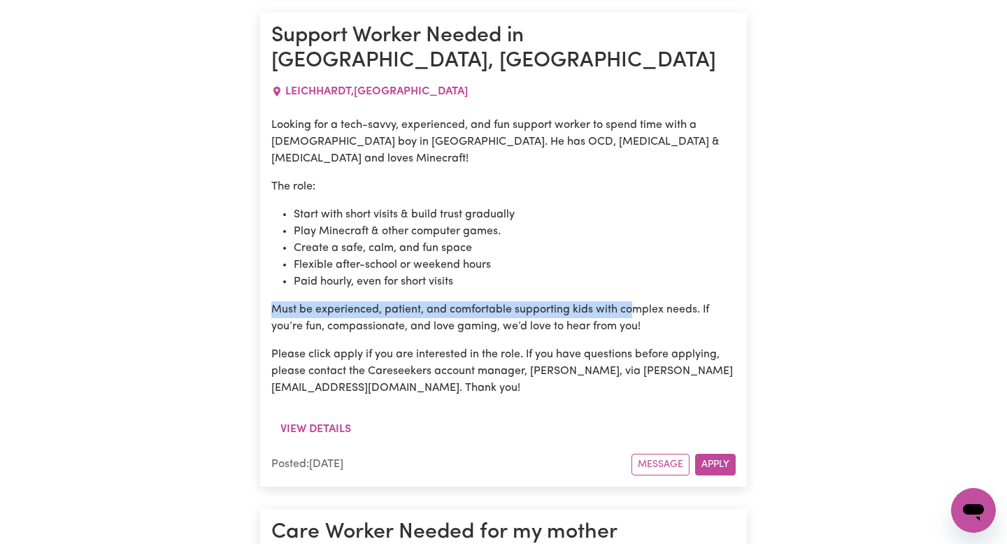
drag, startPoint x: 275, startPoint y: 231, endPoint x: 653, endPoint y: 219, distance: 378.4
click at [653, 301] on p "Must be experienced, patient, and comfortable supporting kids with complex need…" at bounding box center [503, 318] width 464 height 34
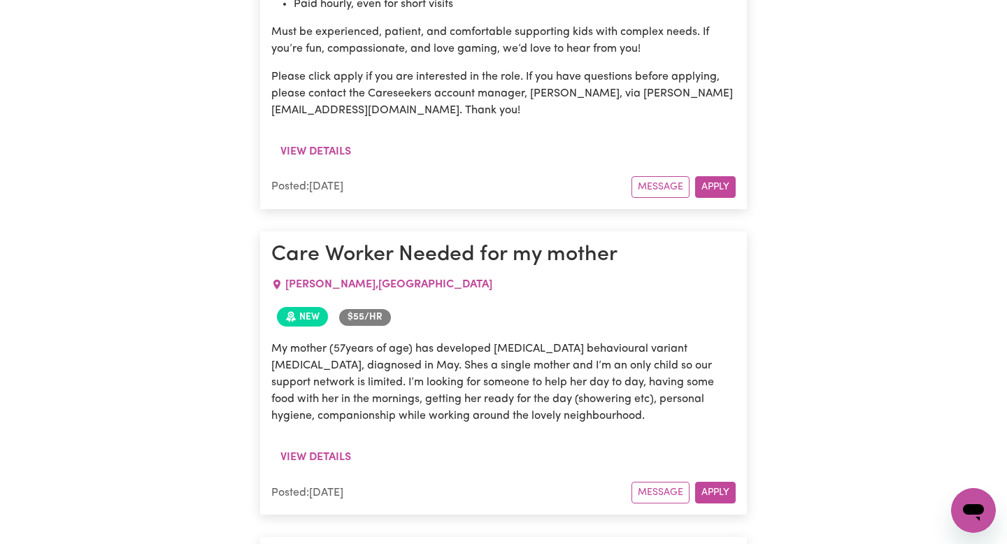
scroll to position [1357, 0]
drag, startPoint x: 524, startPoint y: 278, endPoint x: 782, endPoint y: 278, distance: 258.0
click at [783, 278] on div "[GEOGRAPHIC_DATA], [GEOGRAPHIC_DATA] Search By Suburb By State Show Filters Sho…" at bounding box center [503, 13] width 1007 height 1834
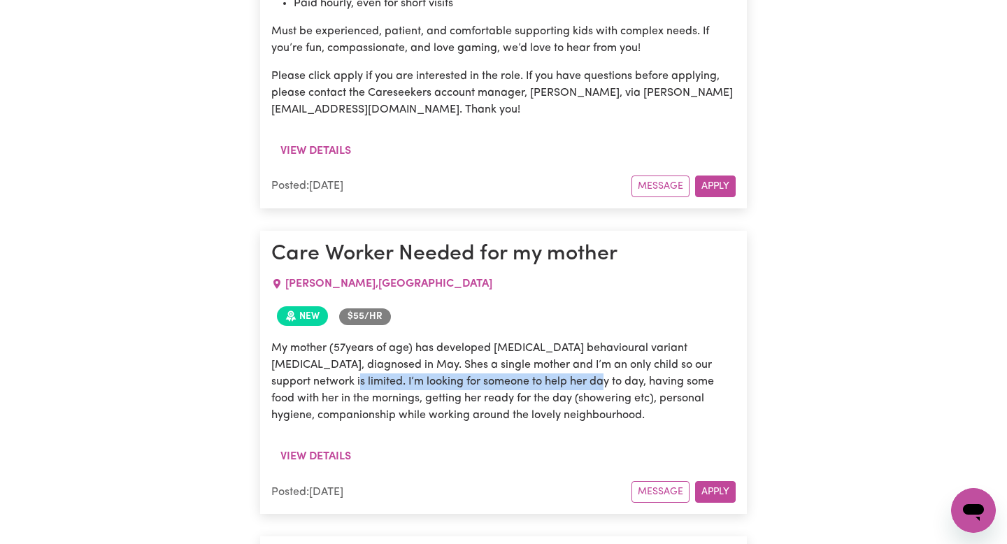
drag, startPoint x: 296, startPoint y: 289, endPoint x: 549, endPoint y: 289, distance: 253.1
click at [549, 340] on p "My mother (57years of age) has developed [MEDICAL_DATA] behavioural variant [ME…" at bounding box center [503, 382] width 464 height 84
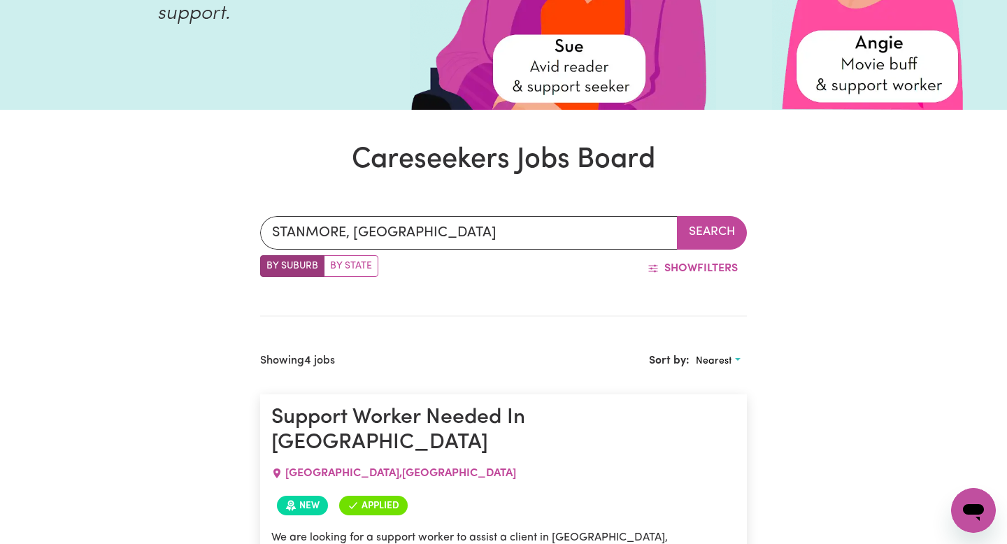
scroll to position [373, 0]
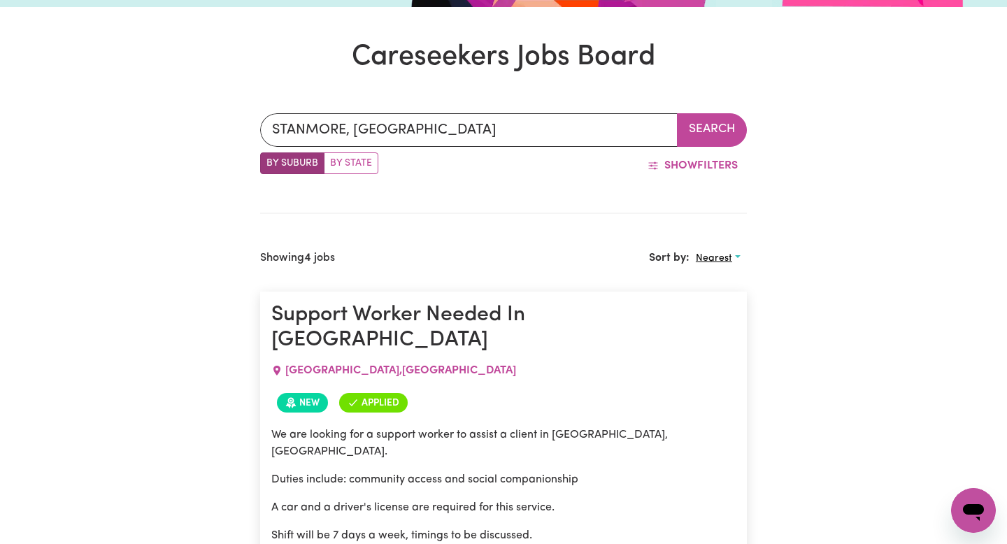
click at [707, 250] on button "Nearest" at bounding box center [717, 258] width 57 height 22
type input "STANMORE, [GEOGRAPHIC_DATA], 2048"
click at [580, 119] on input "STANMORE, [GEOGRAPHIC_DATA]" at bounding box center [468, 130] width 417 height 34
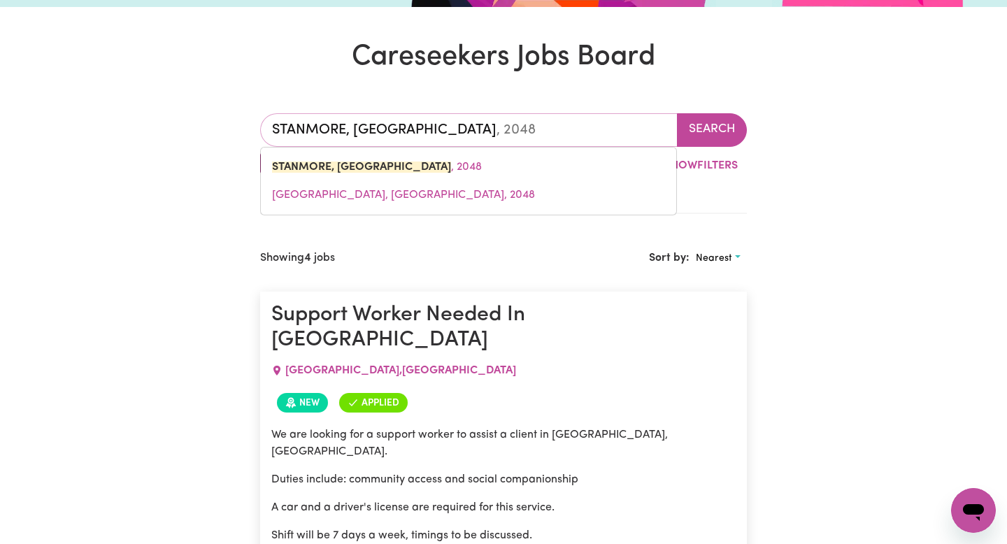
click at [580, 119] on input "STANMORE, [GEOGRAPHIC_DATA]" at bounding box center [468, 130] width 417 height 34
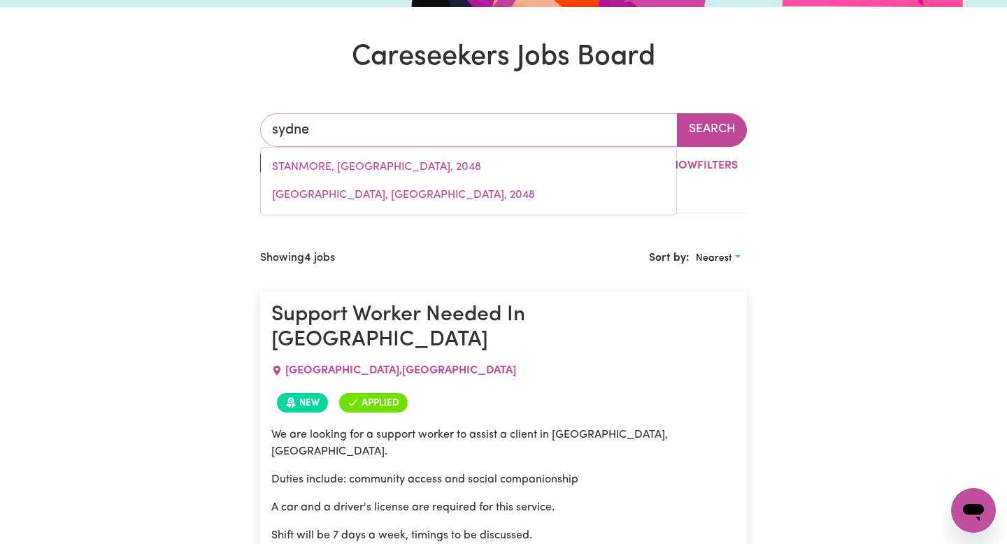
type input "[GEOGRAPHIC_DATA]"
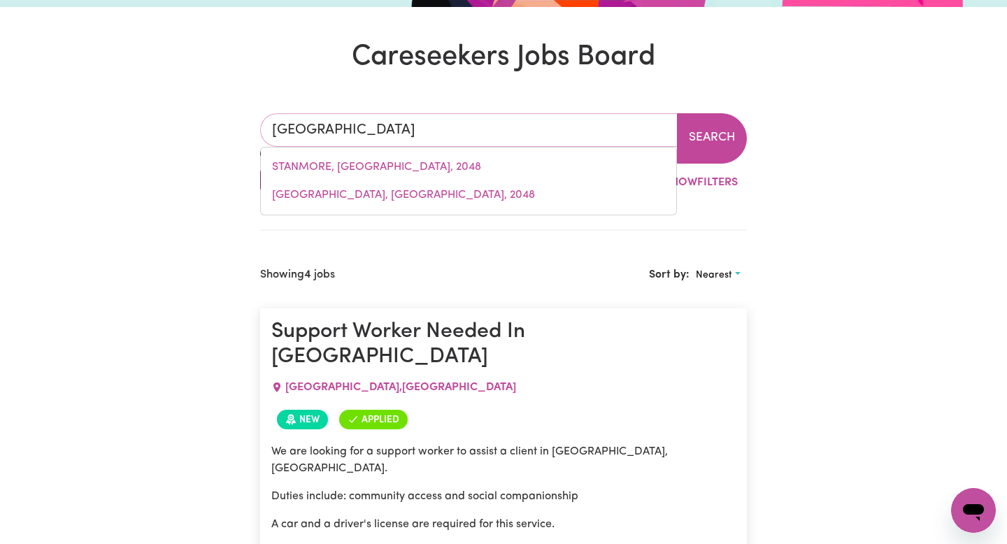
type input "[GEOGRAPHIC_DATA], [GEOGRAPHIC_DATA], 2000"
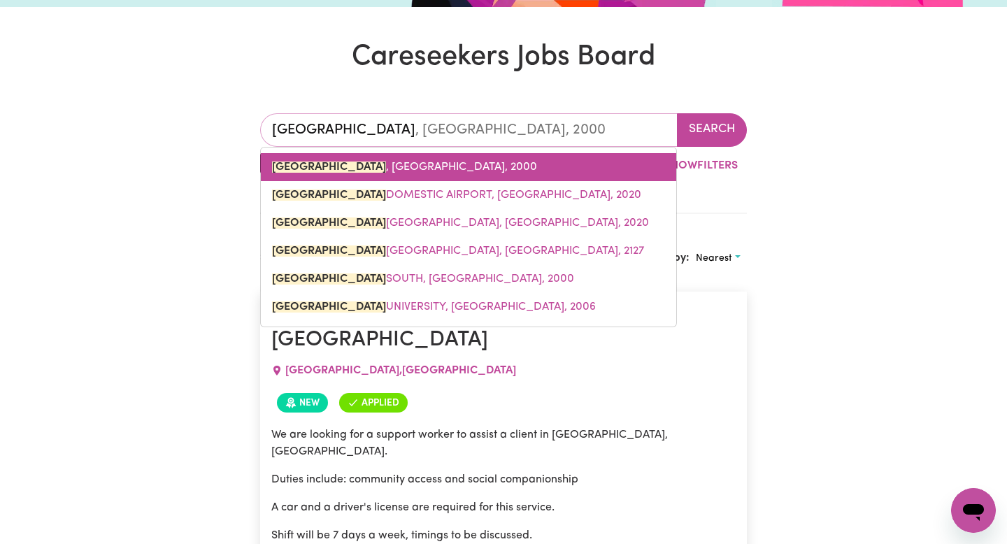
click at [538, 159] on link "[GEOGRAPHIC_DATA] , [GEOGRAPHIC_DATA], 2000" at bounding box center [468, 167] width 415 height 28
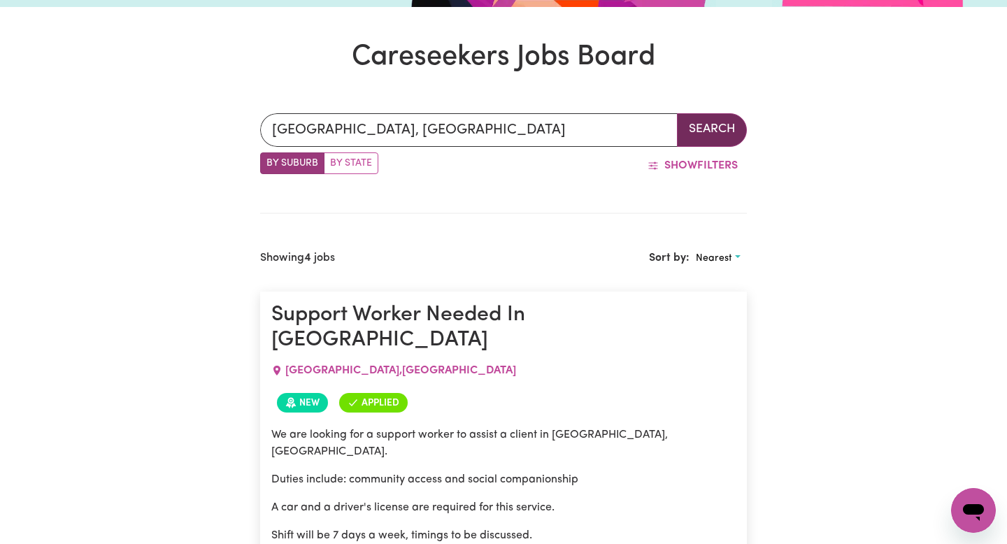
click at [684, 132] on button "Search" at bounding box center [712, 130] width 70 height 34
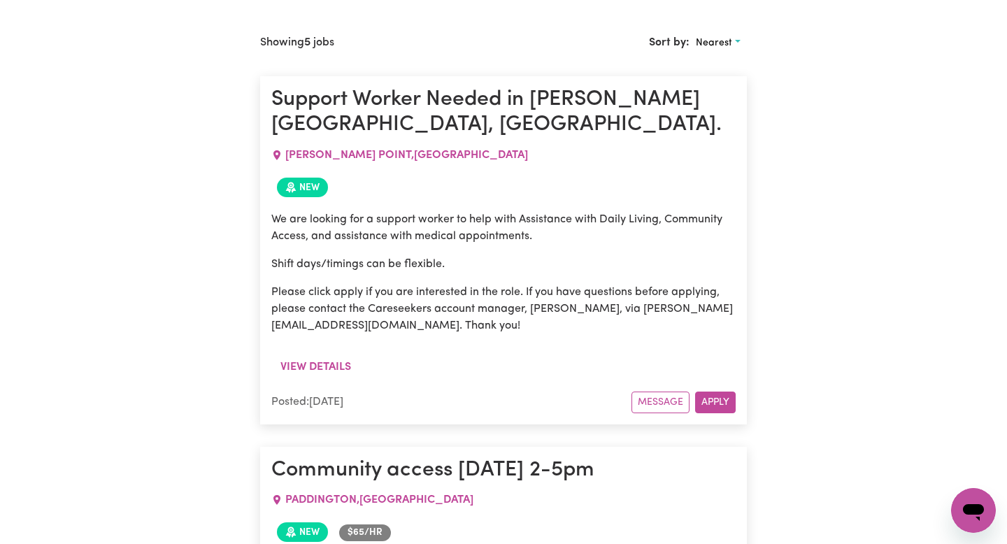
scroll to position [591, 0]
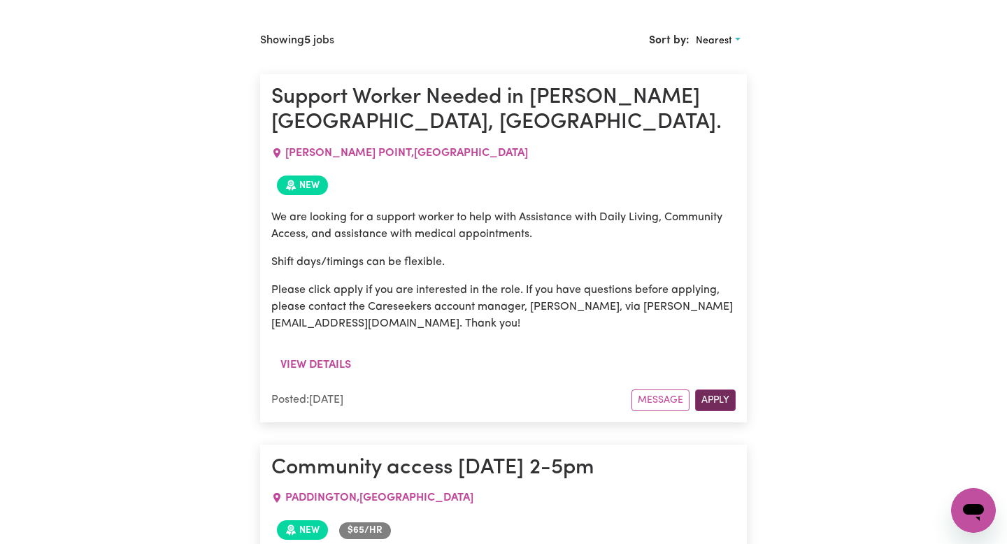
click at [703, 389] on button "Apply" at bounding box center [715, 400] width 41 height 22
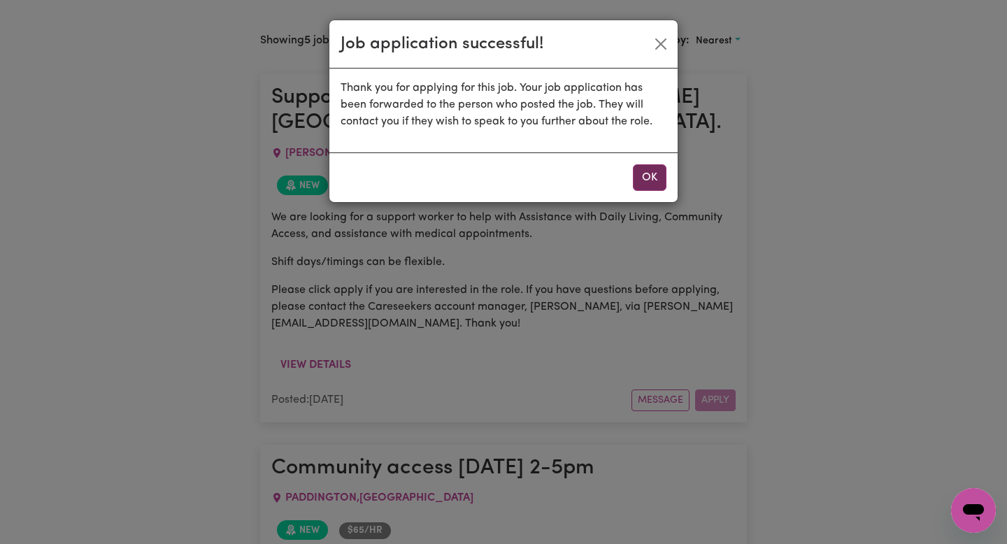
click at [644, 177] on button "OK" at bounding box center [650, 177] width 34 height 27
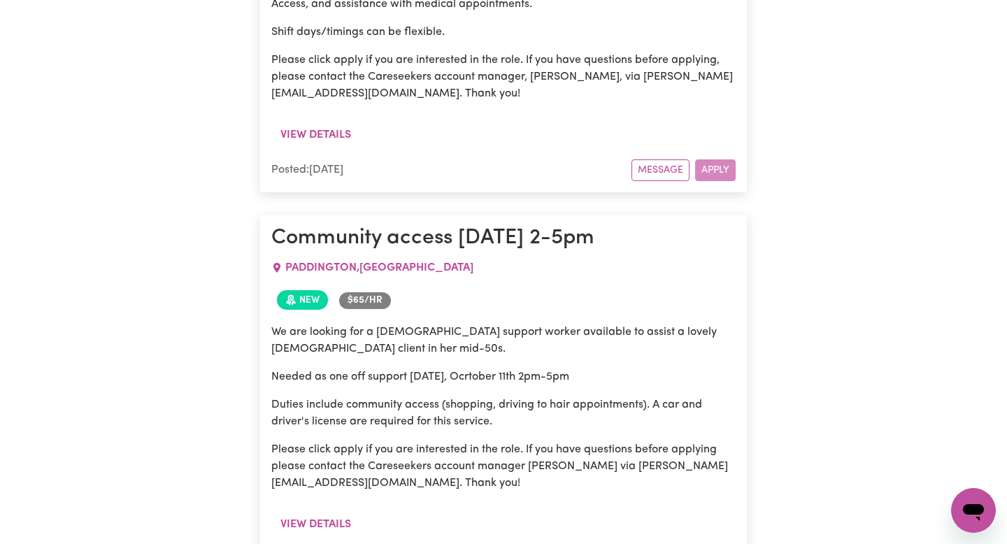
scroll to position [822, 0]
drag, startPoint x: 439, startPoint y: 206, endPoint x: 630, endPoint y: 206, distance: 190.8
click at [630, 224] on h1 "Community access [DATE] 2-5pm" at bounding box center [503, 236] width 464 height 25
click at [587, 250] on div "[GEOGRAPHIC_DATA] , [GEOGRAPHIC_DATA]" at bounding box center [503, 267] width 464 height 34
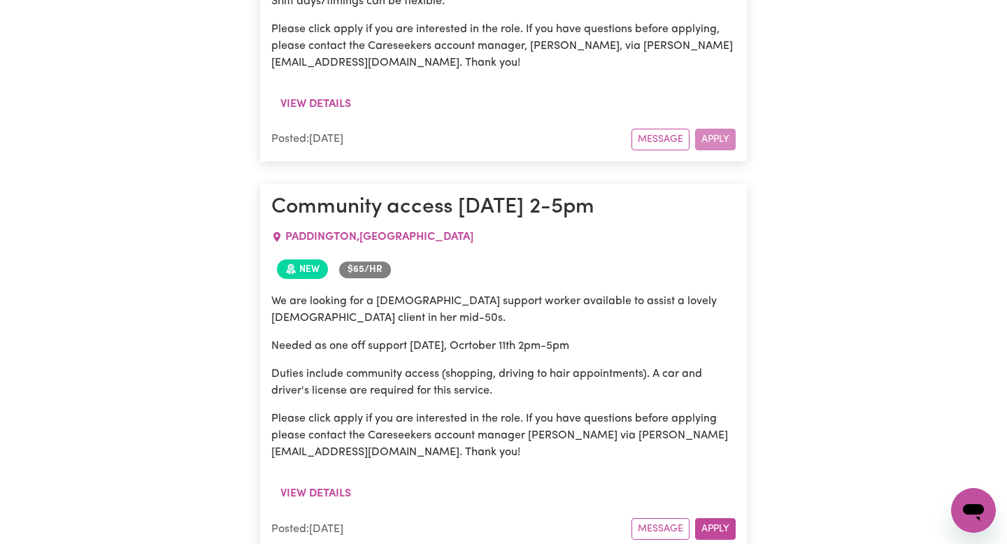
scroll to position [854, 0]
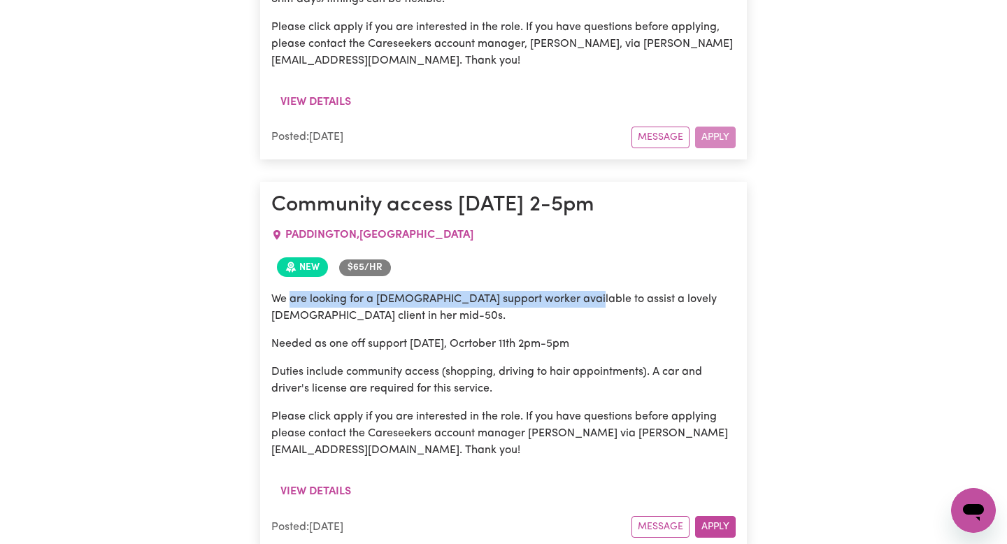
drag, startPoint x: 289, startPoint y: 273, endPoint x: 588, endPoint y: 273, distance: 299.2
click at [588, 291] on p "We are looking for a [DEMOGRAPHIC_DATA] support worker available to assist a lo…" at bounding box center [503, 308] width 464 height 34
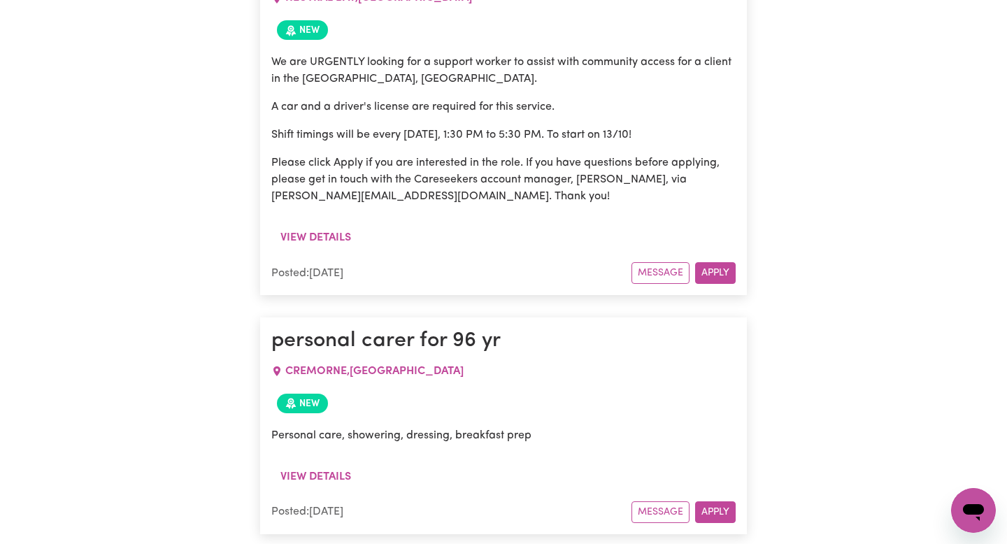
scroll to position [1902, 0]
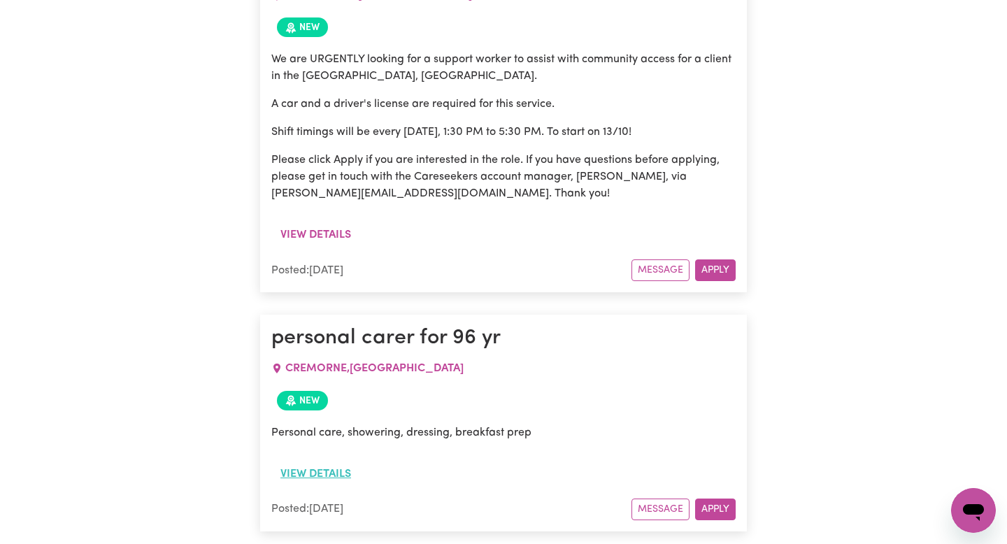
click at [343, 461] on button "View details" at bounding box center [315, 474] width 89 height 27
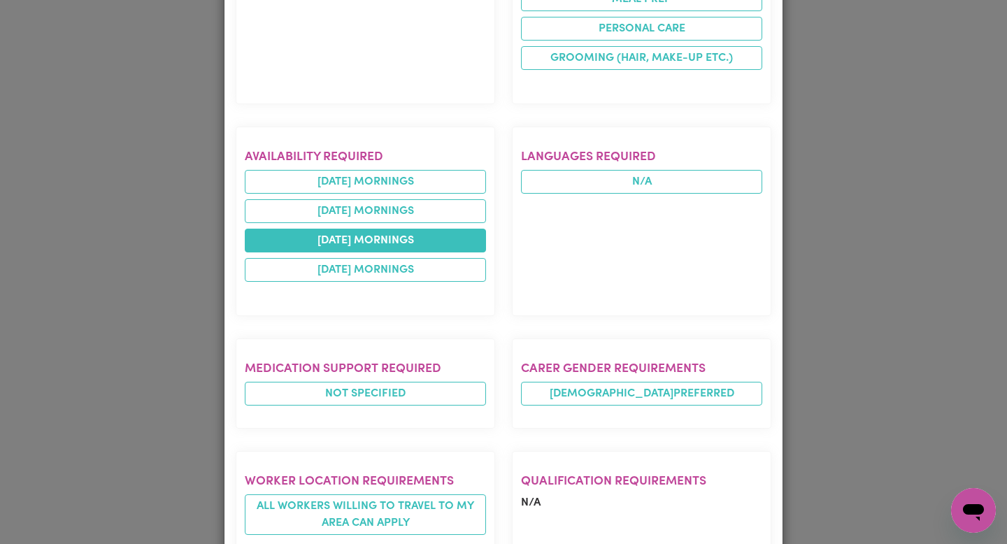
scroll to position [432, 0]
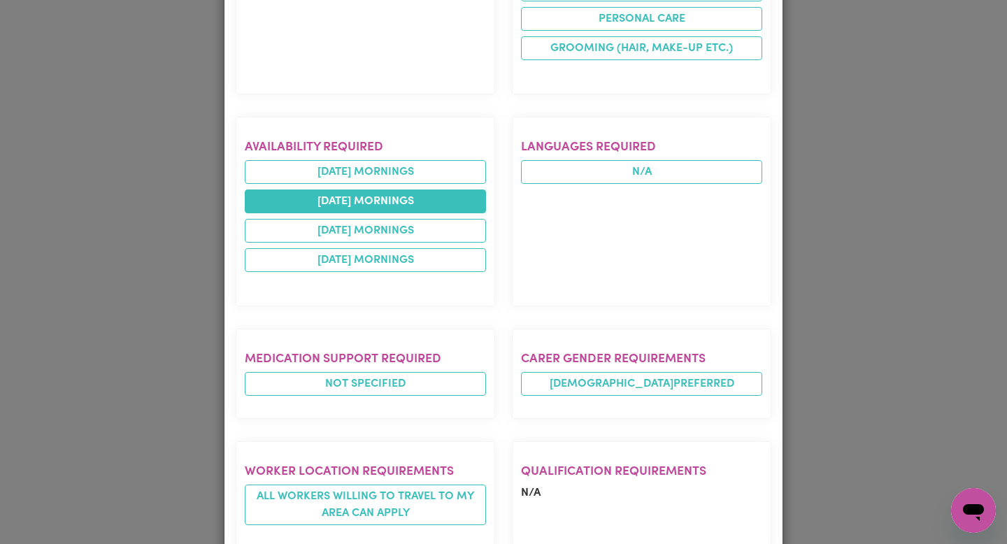
click at [408, 192] on li "[DATE] mornings" at bounding box center [365, 201] width 241 height 24
click at [393, 198] on li "[DATE] mornings" at bounding box center [365, 201] width 241 height 24
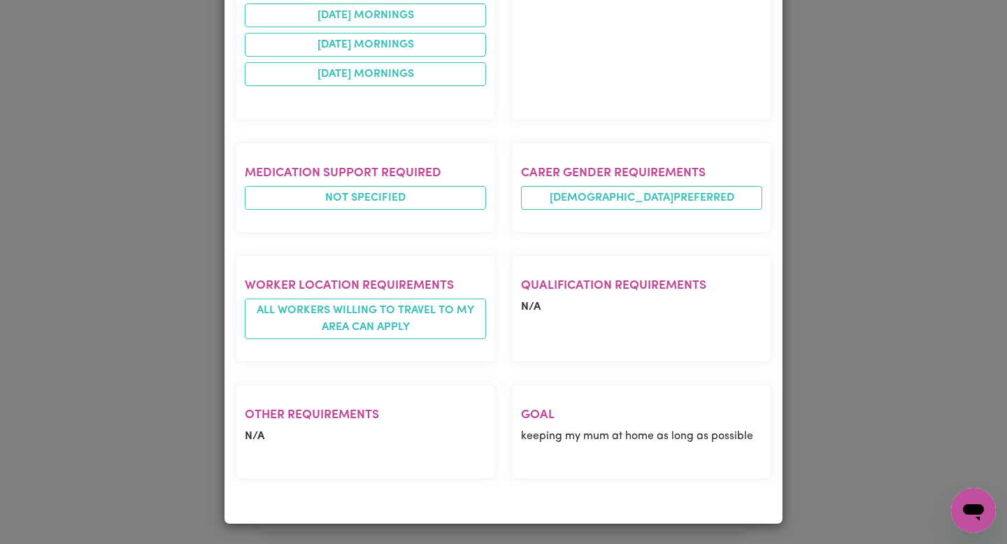
scroll to position [0, 0]
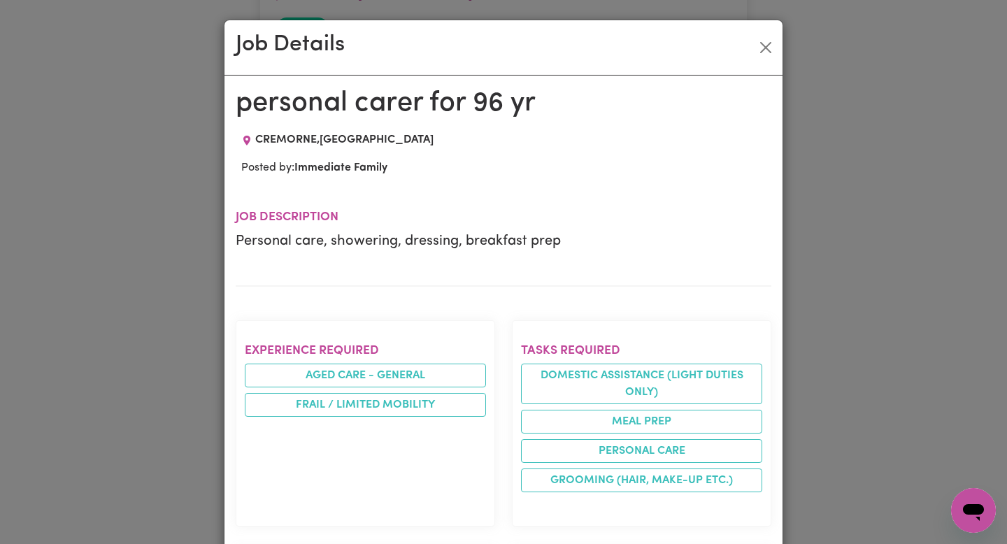
click at [850, 200] on div "Job Details personal carer for 96 yr CREMORNE , [GEOGRAPHIC_DATA] Posted by: Im…" at bounding box center [503, 272] width 1007 height 544
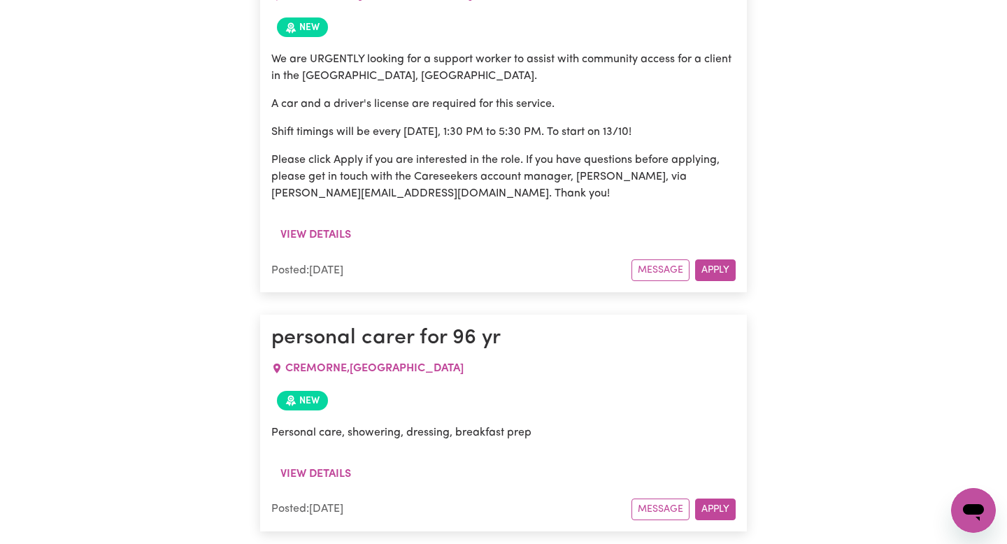
scroll to position [1152, 0]
